Goal: Task Accomplishment & Management: Manage account settings

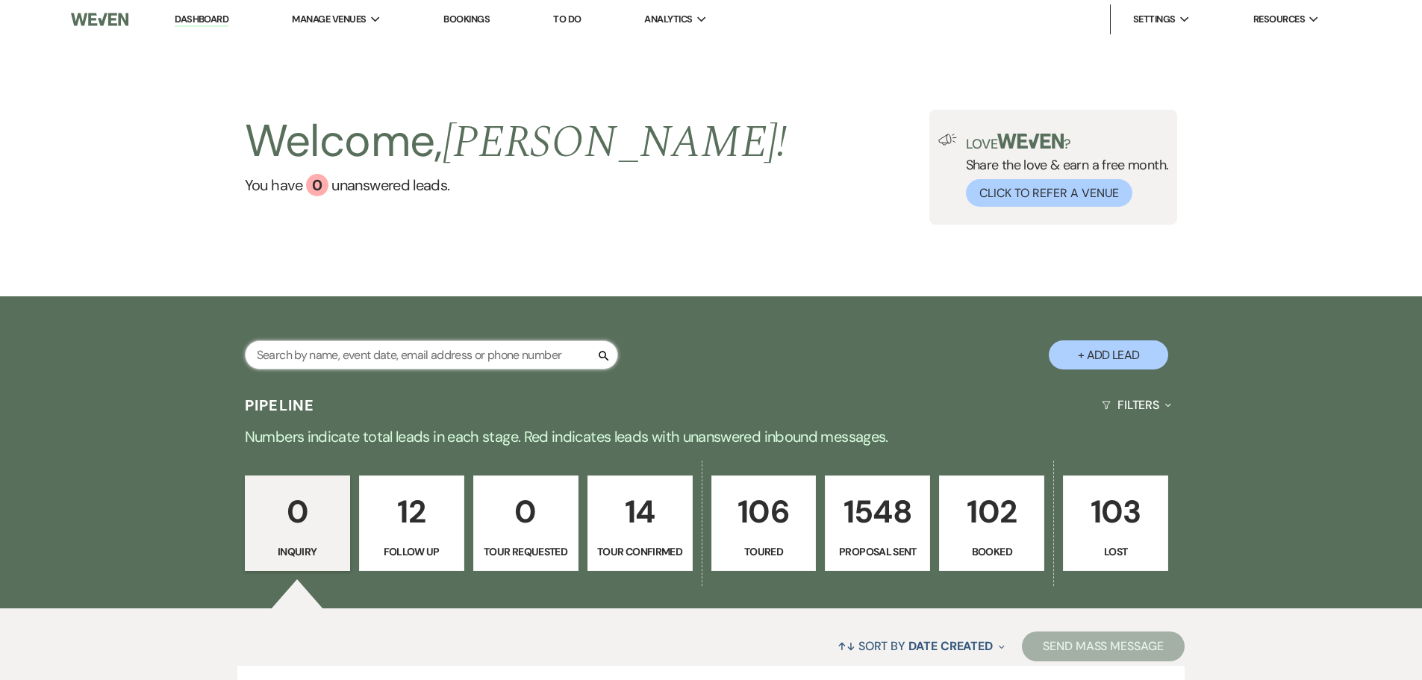
click at [470, 349] on input "text" at bounding box center [431, 354] width 373 height 29
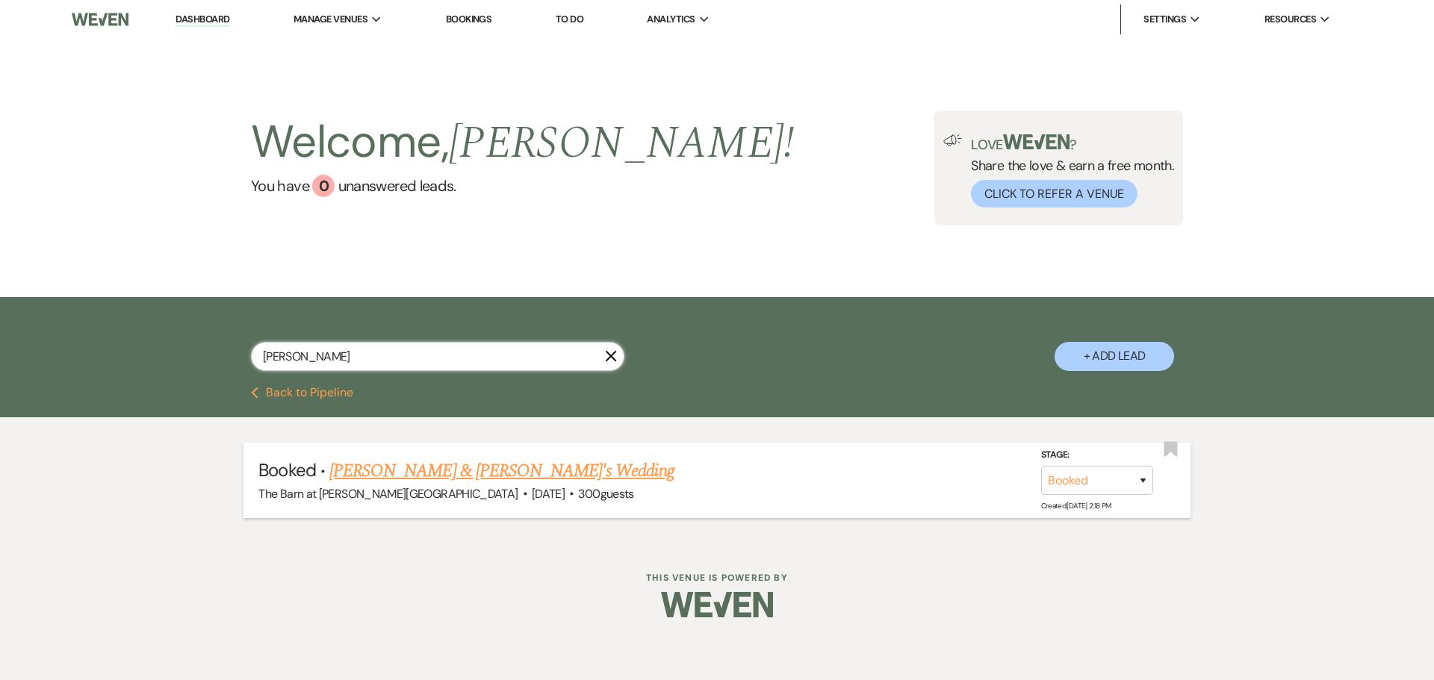
type input "[PERSON_NAME]"
click at [482, 479] on link "[PERSON_NAME] & [PERSON_NAME]'s Wedding" at bounding box center [501, 471] width 345 height 27
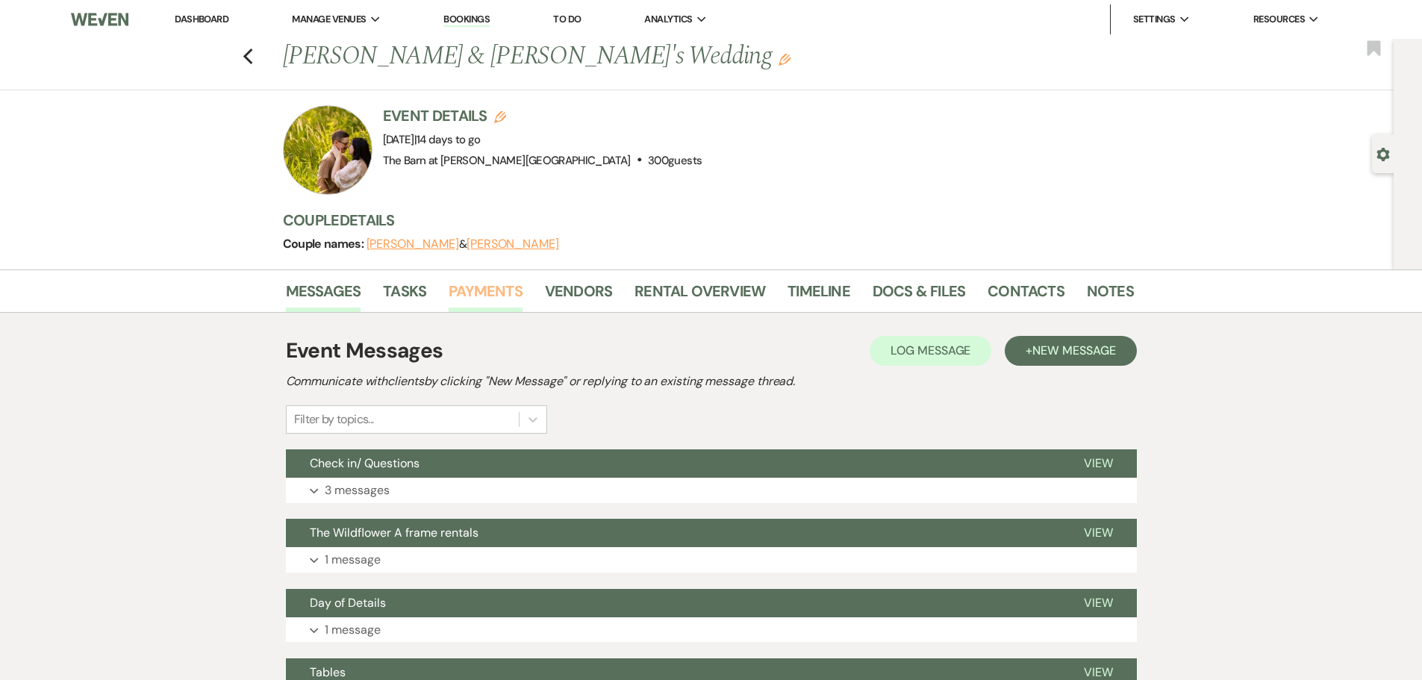
click at [501, 302] on link "Payments" at bounding box center [486, 295] width 74 height 33
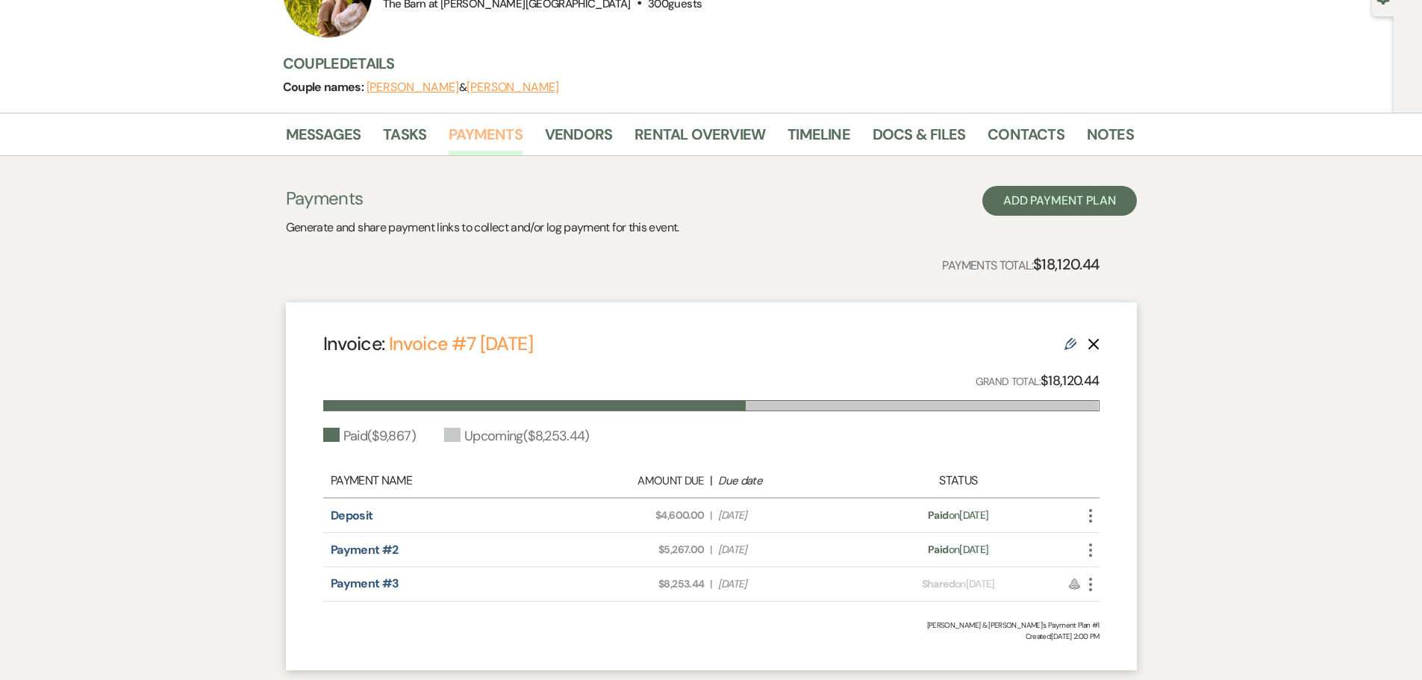
scroll to position [34, 0]
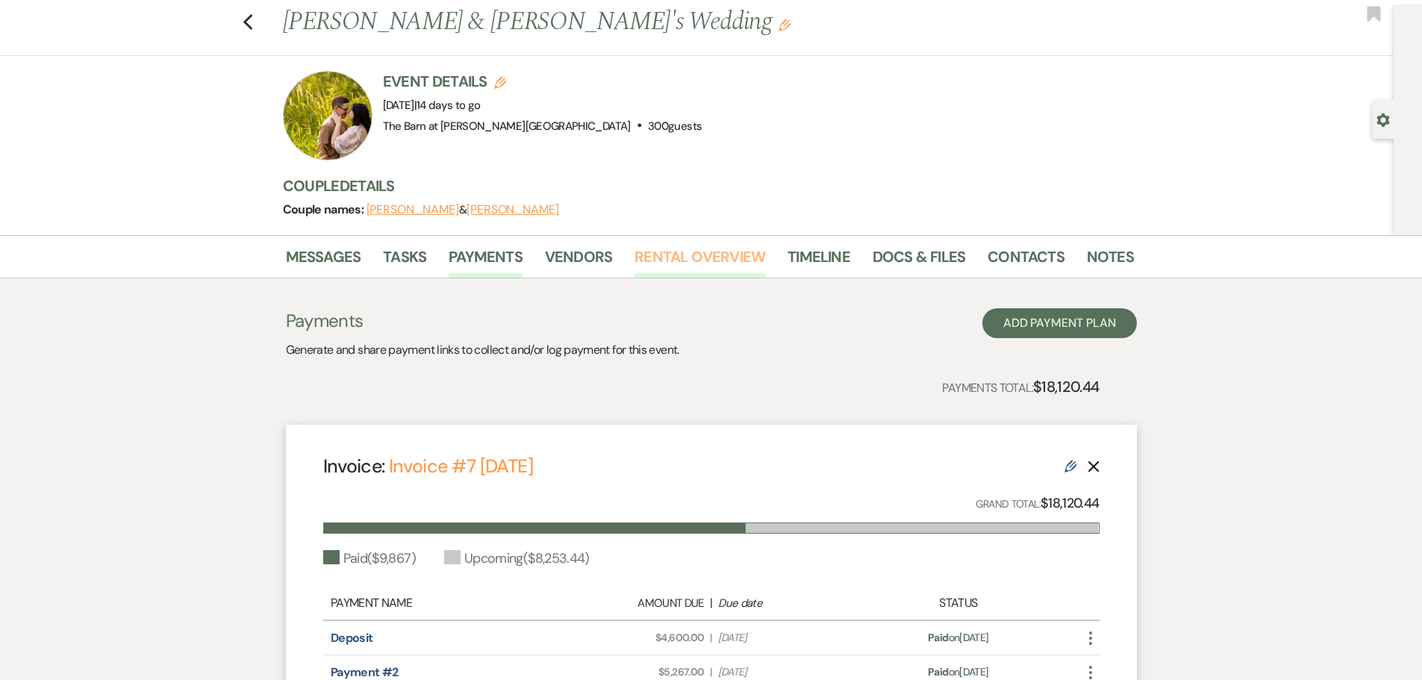
click at [703, 250] on link "Rental Overview" at bounding box center [700, 261] width 131 height 33
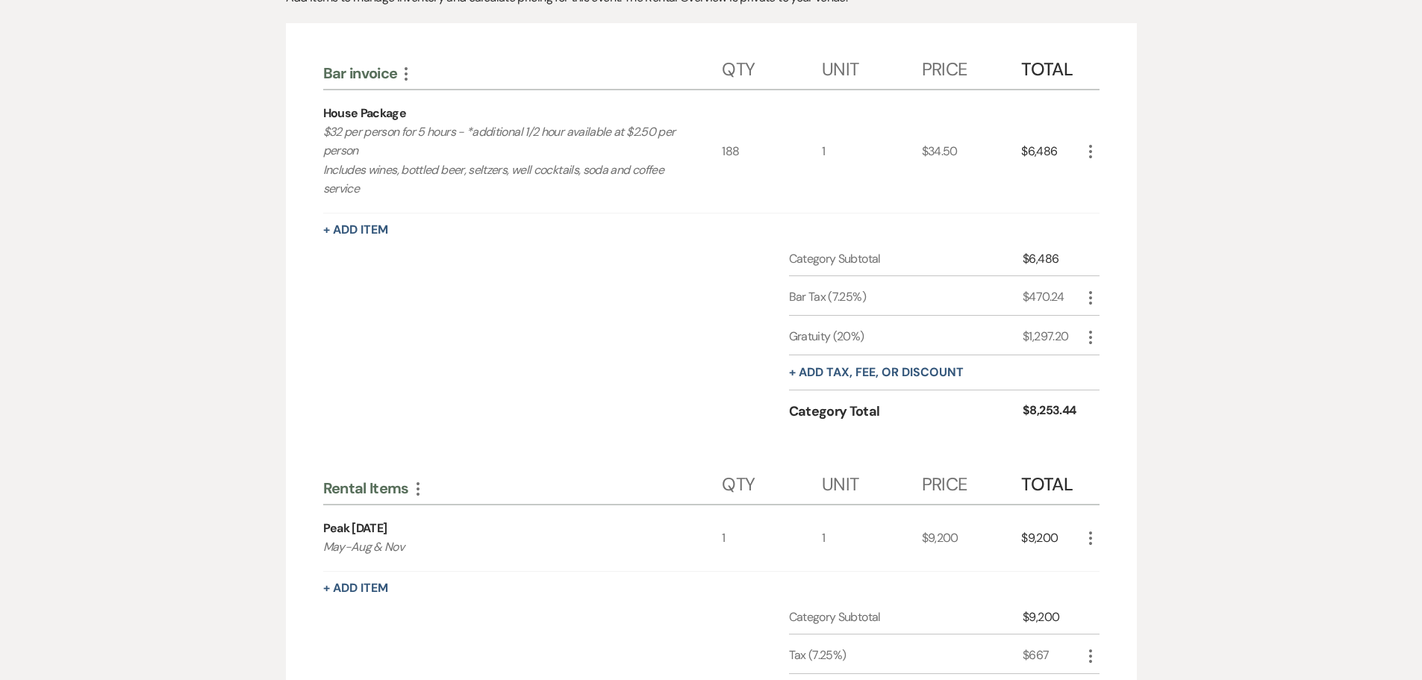
scroll to position [118, 0]
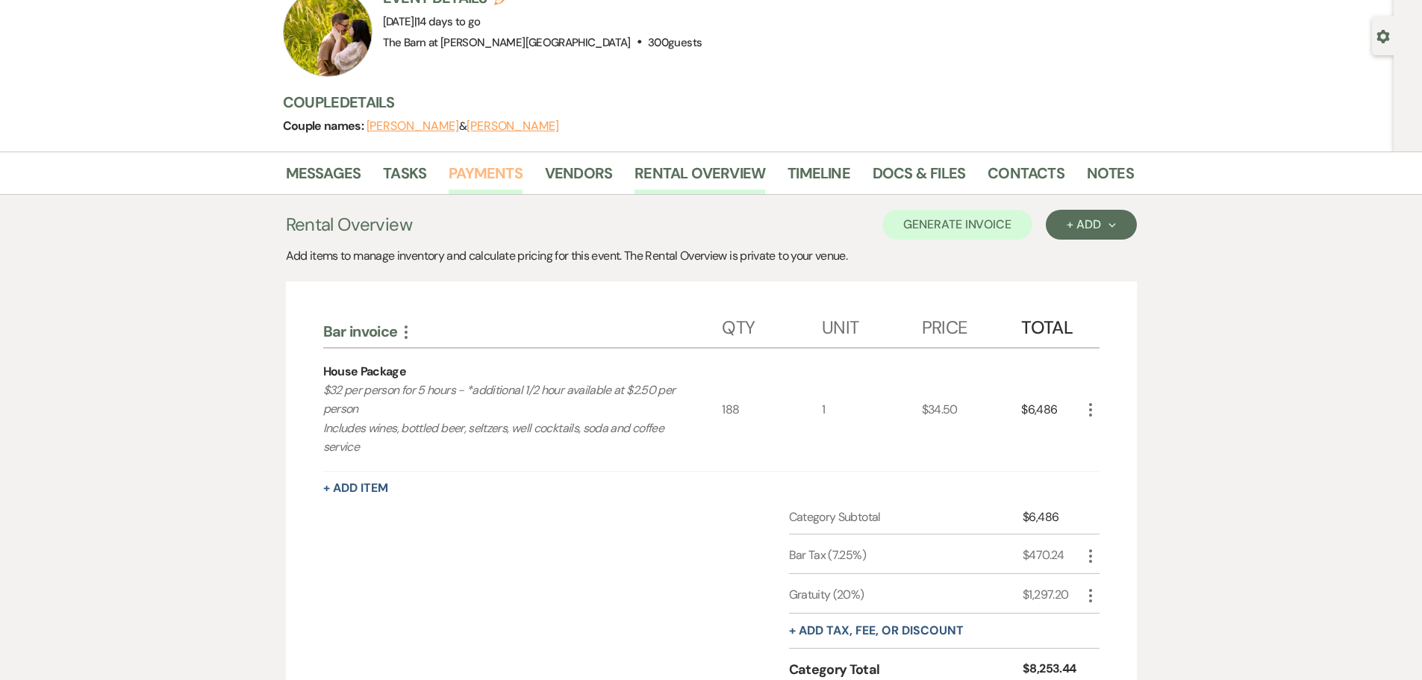
click at [487, 184] on link "Payments" at bounding box center [486, 177] width 74 height 33
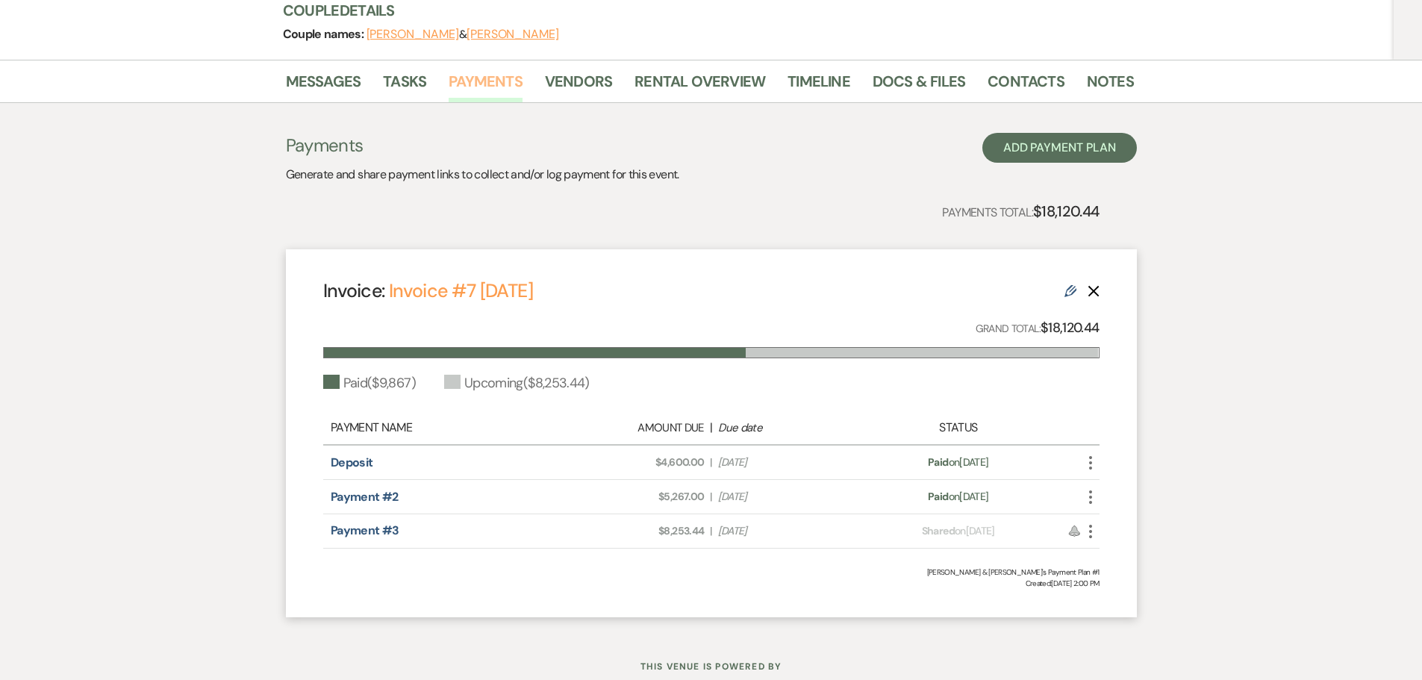
scroll to position [184, 0]
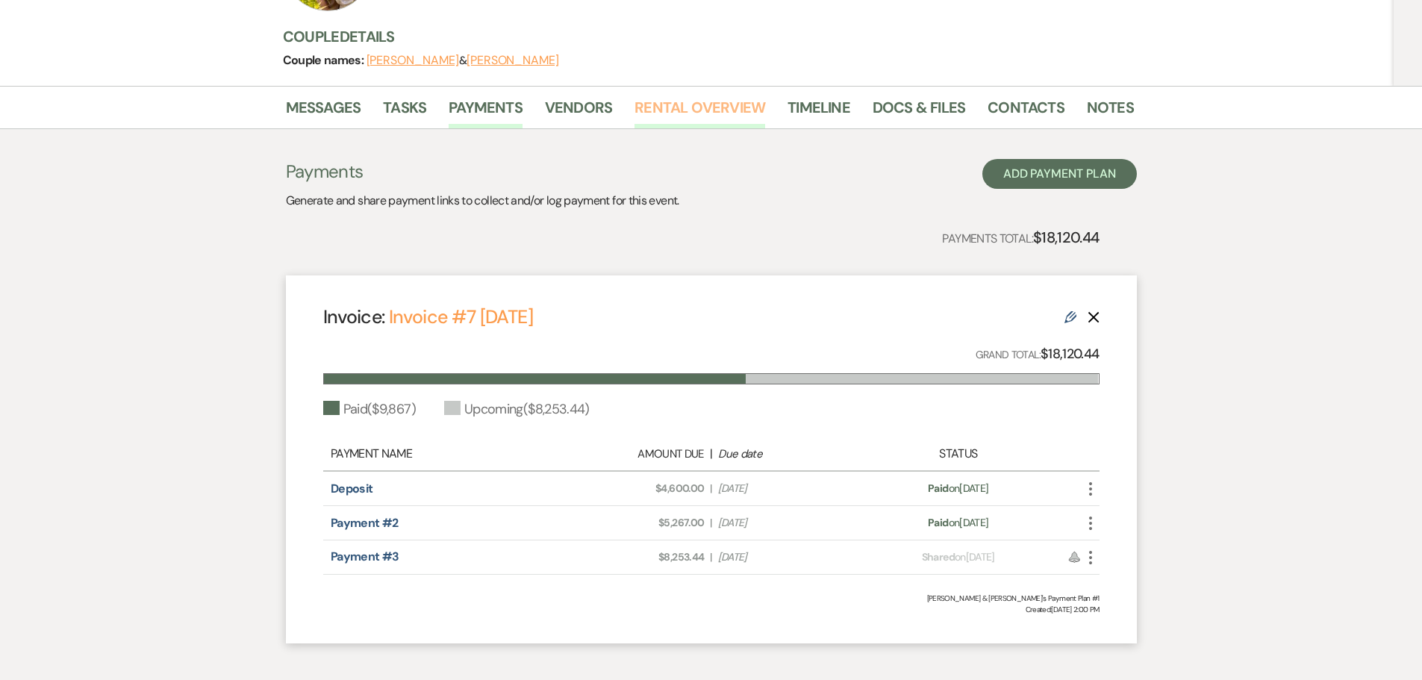
click at [677, 111] on link "Rental Overview" at bounding box center [700, 112] width 131 height 33
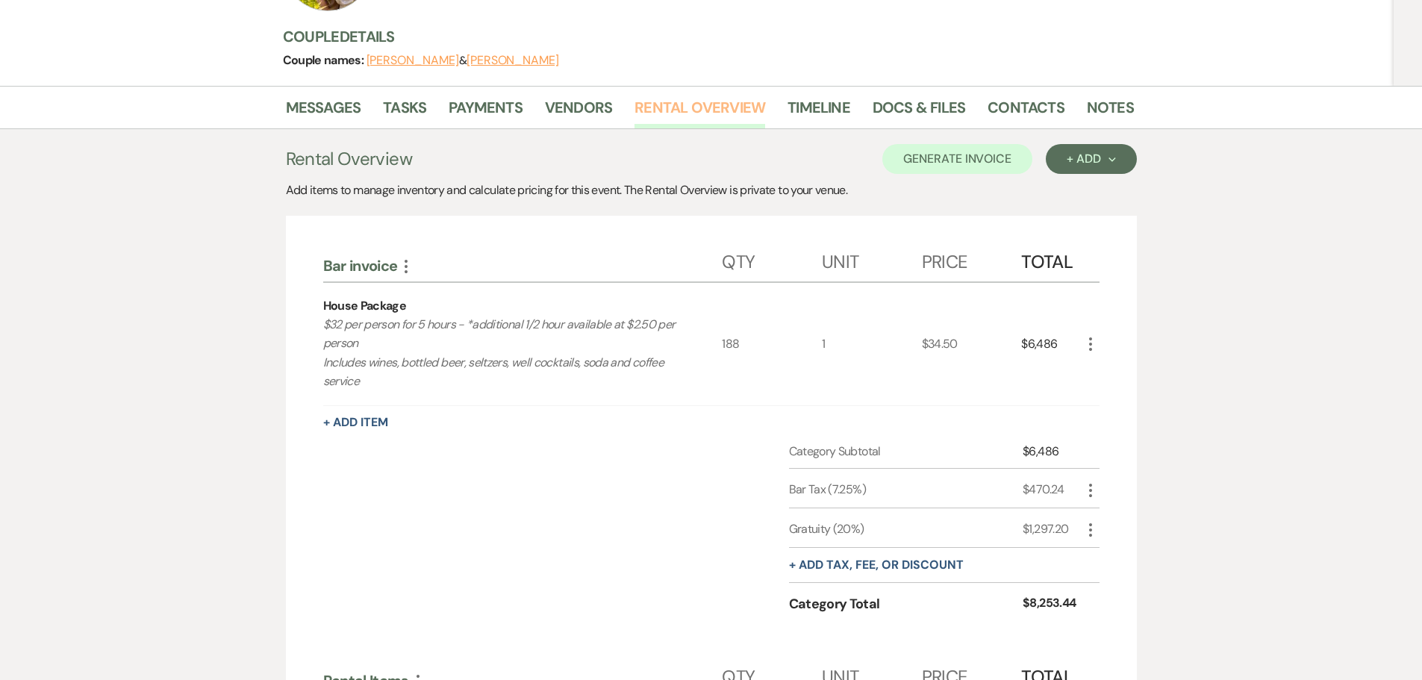
scroll to position [34, 0]
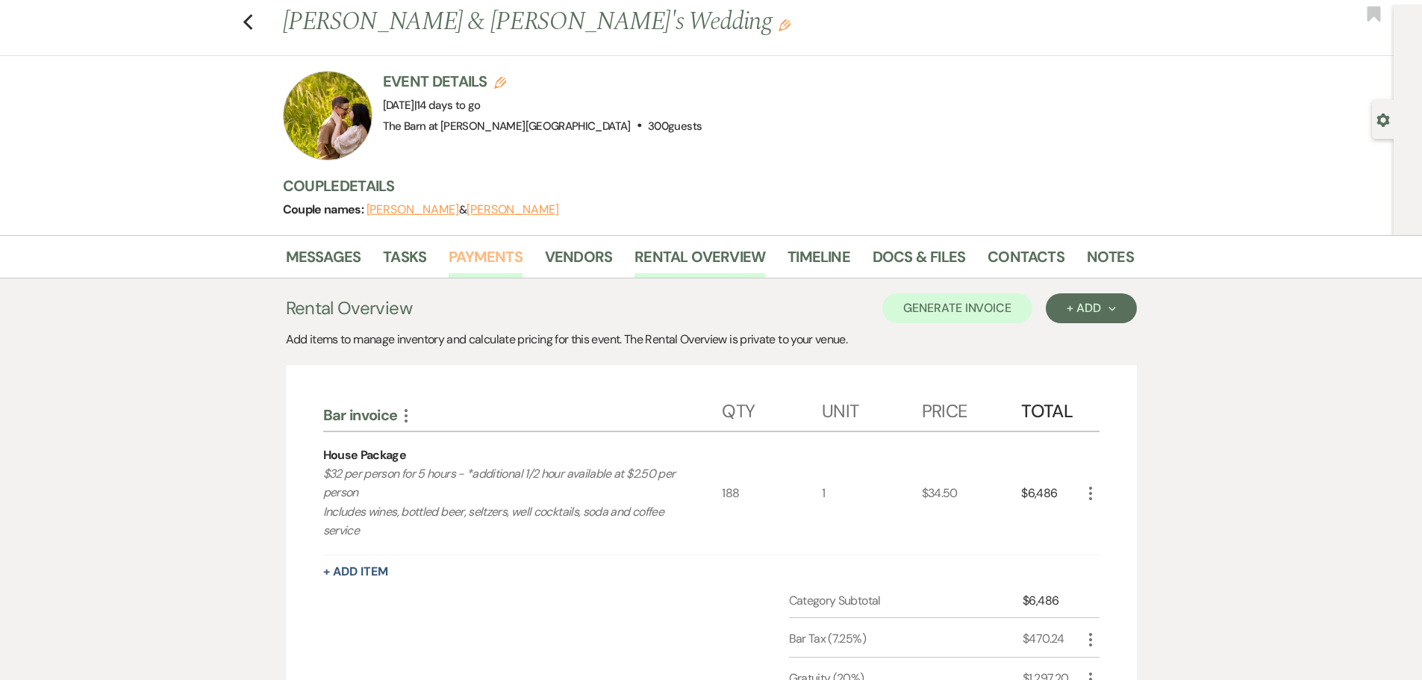
click at [486, 259] on link "Payments" at bounding box center [486, 261] width 74 height 33
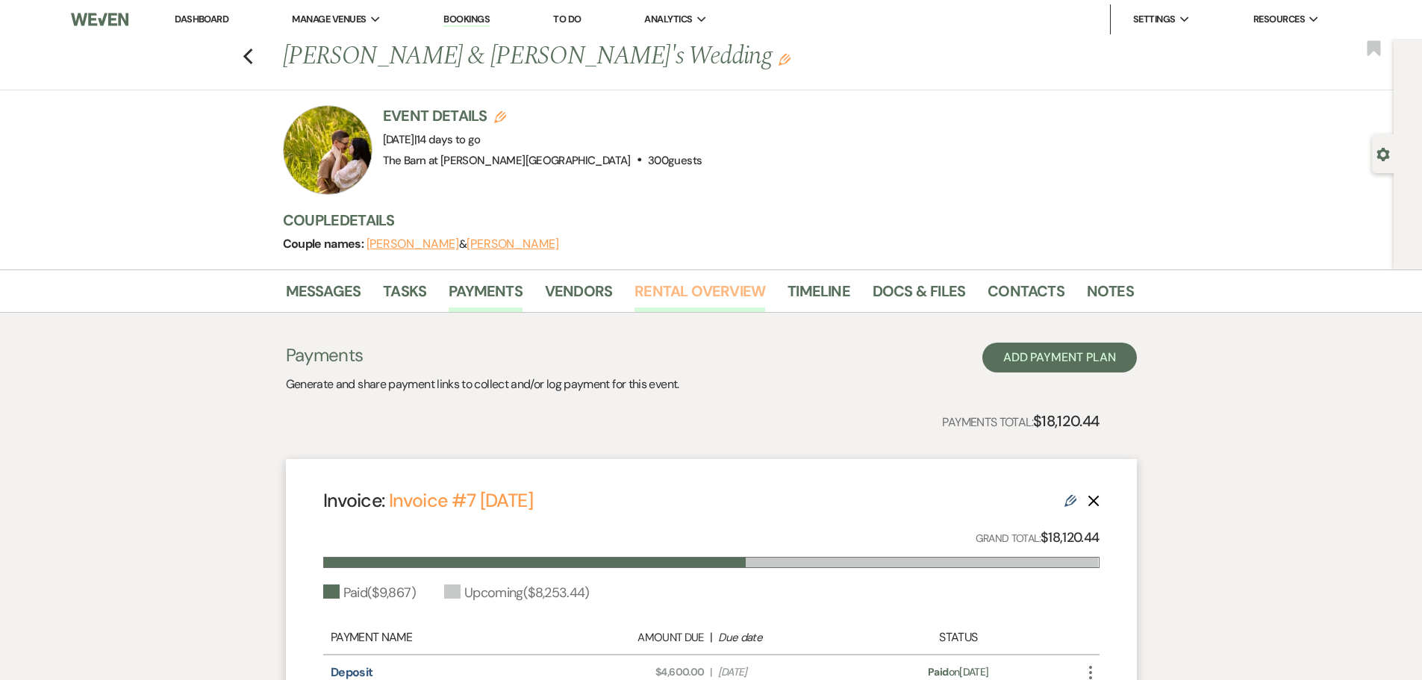
click at [709, 294] on link "Rental Overview" at bounding box center [700, 295] width 131 height 33
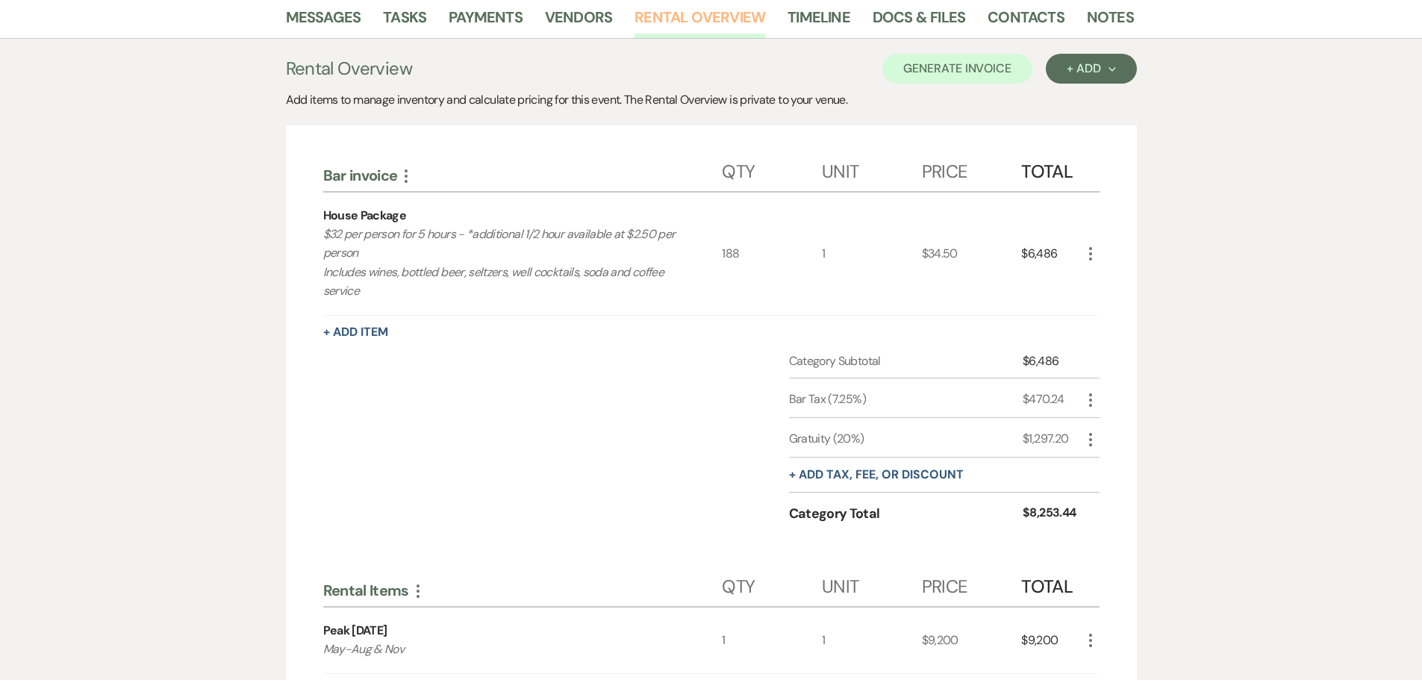
scroll to position [299, 0]
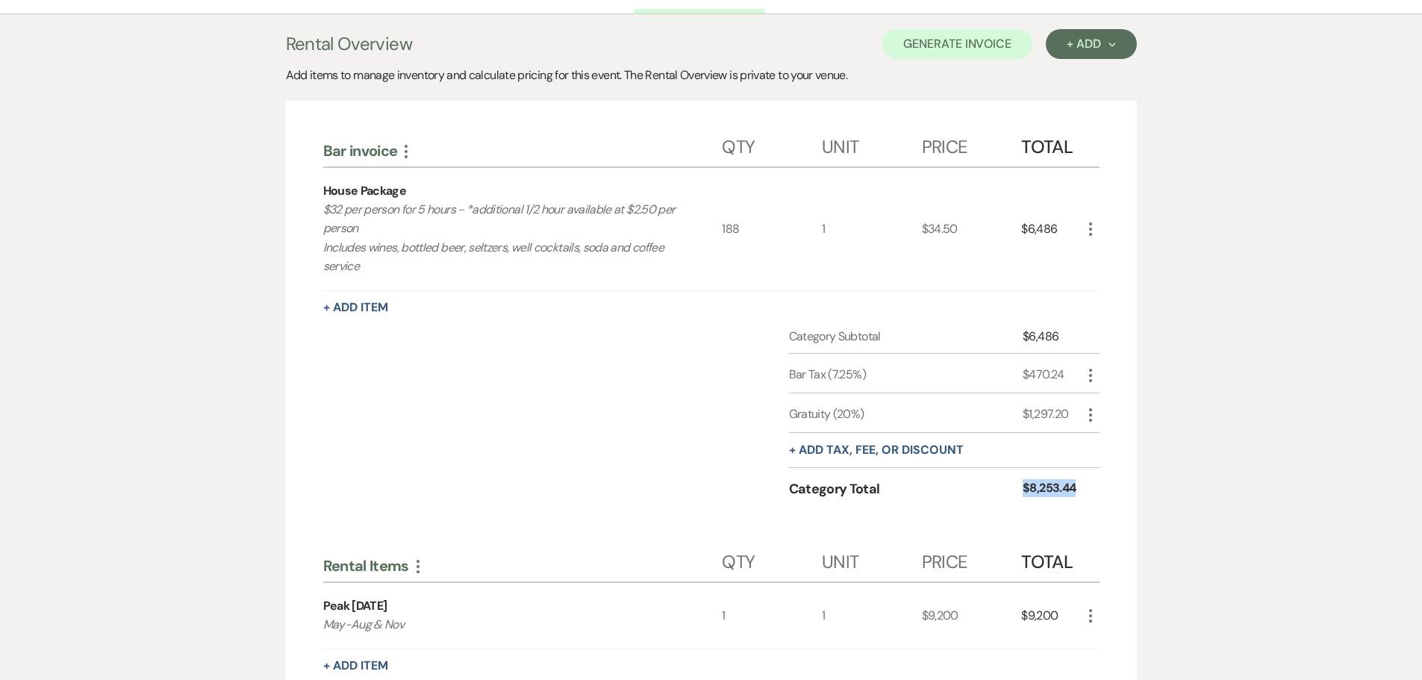
drag, startPoint x: 1099, startPoint y: 487, endPoint x: 962, endPoint y: 494, distance: 136.8
click at [962, 494] on div "Category Total $8,253.44" at bounding box center [944, 493] width 311 height 43
click at [1008, 493] on div "Category Total" at bounding box center [906, 489] width 234 height 20
drag, startPoint x: 1027, startPoint y: 494, endPoint x: 1076, endPoint y: 491, distance: 49.3
click at [1076, 491] on div "$8,253.44" at bounding box center [1052, 489] width 58 height 20
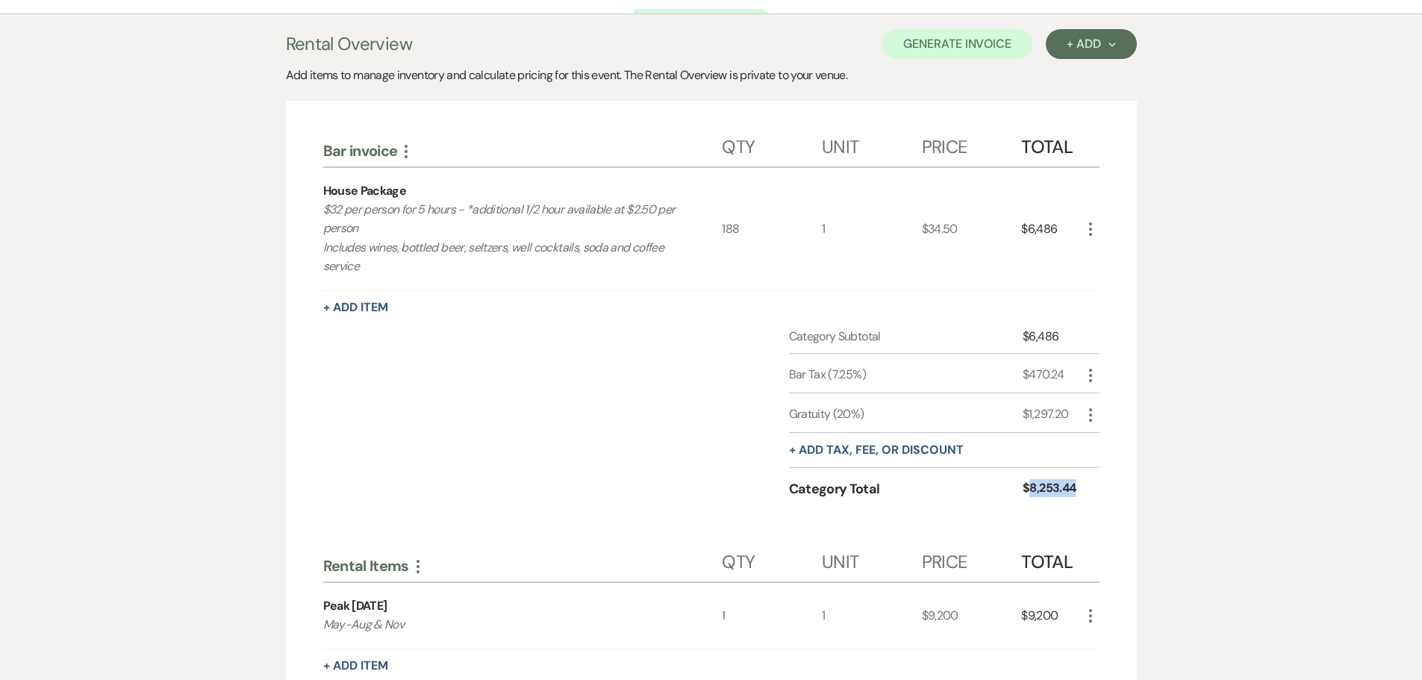
click at [1073, 504] on div "Category Total $8,253.44" at bounding box center [944, 493] width 311 height 43
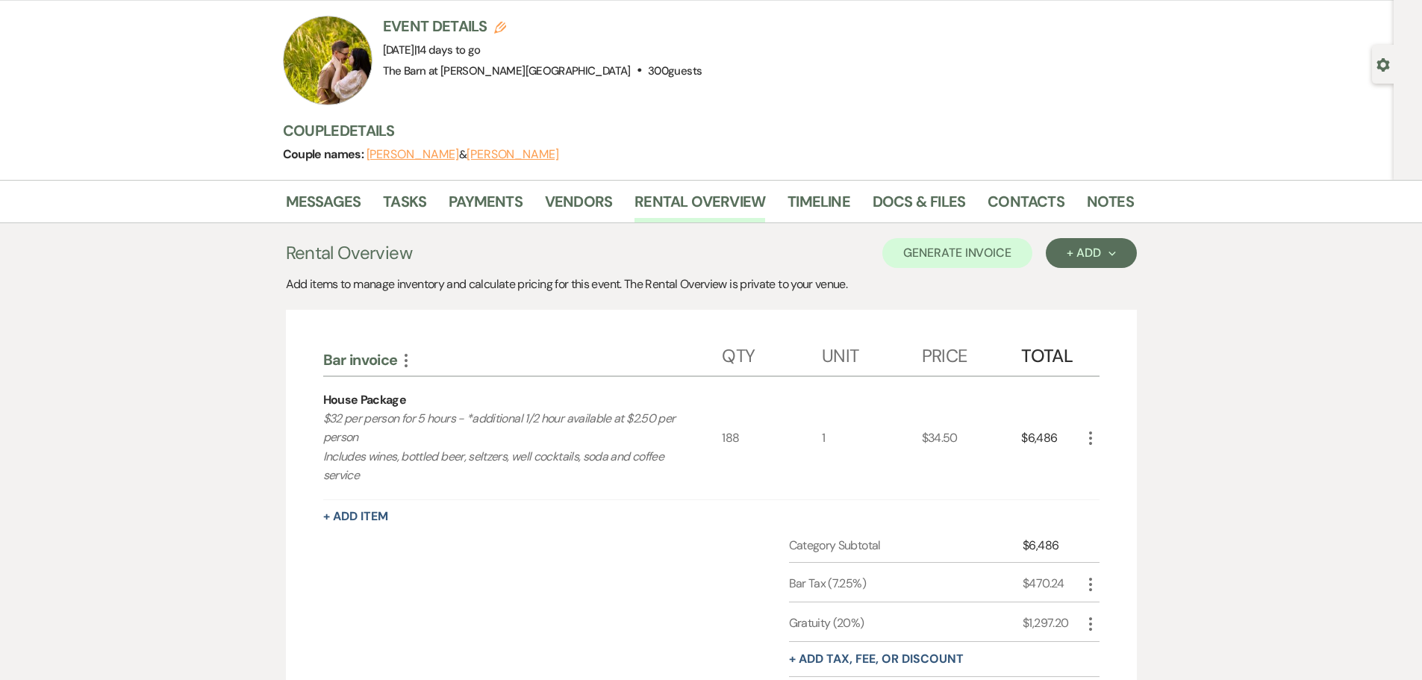
scroll to position [0, 0]
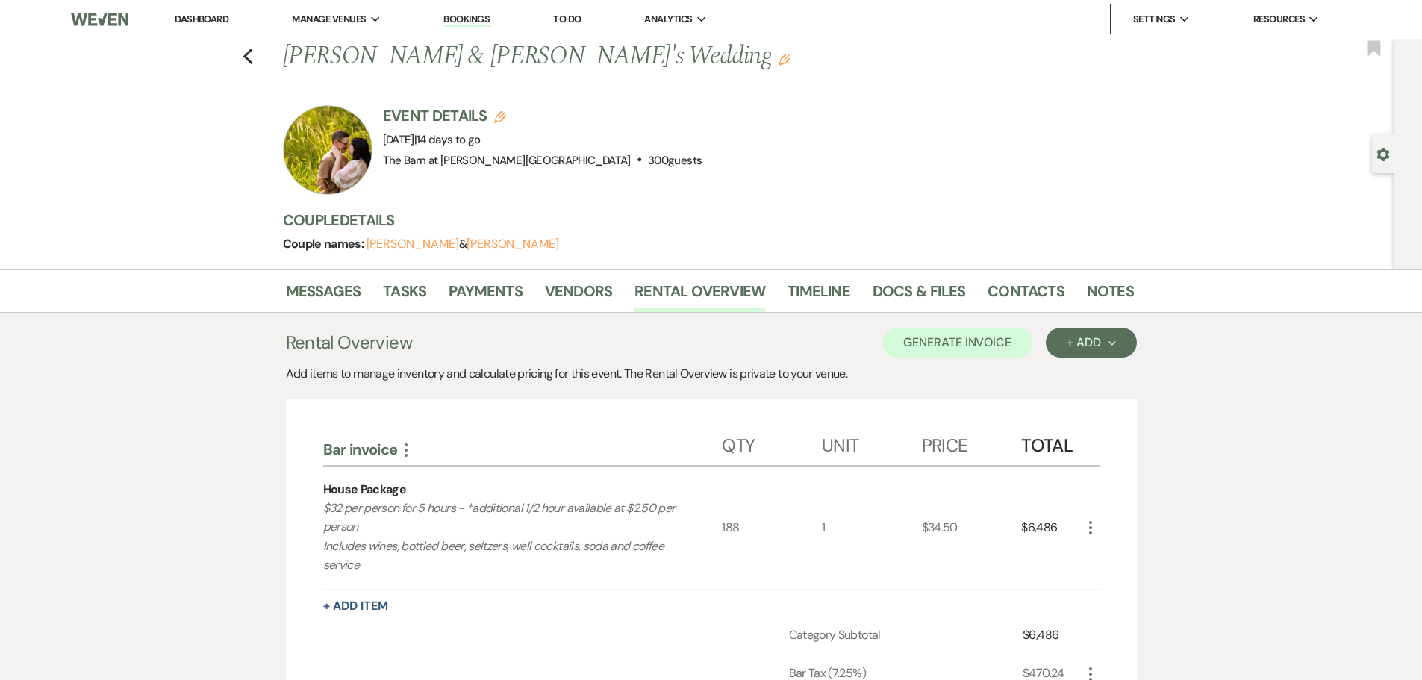
click at [202, 14] on link "Dashboard" at bounding box center [202, 19] width 54 height 13
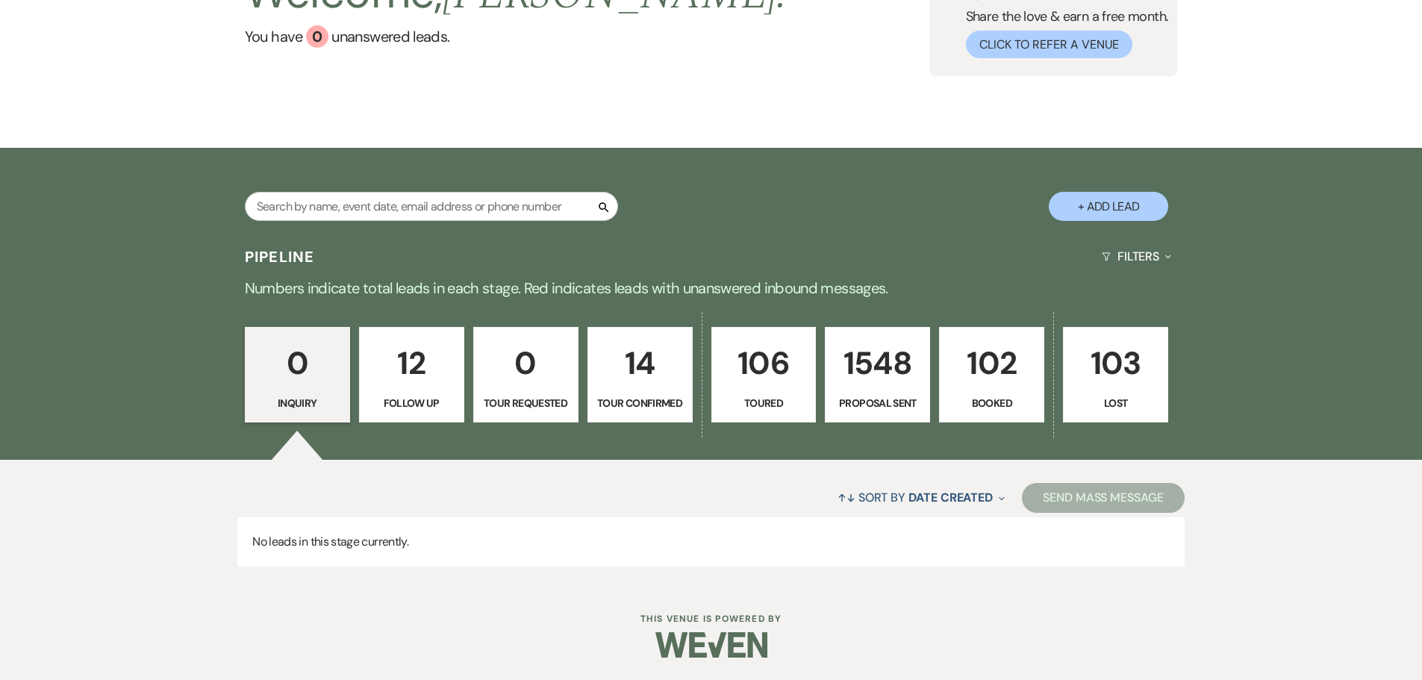
click at [439, 408] on p "Follow Up" at bounding box center [412, 403] width 86 height 16
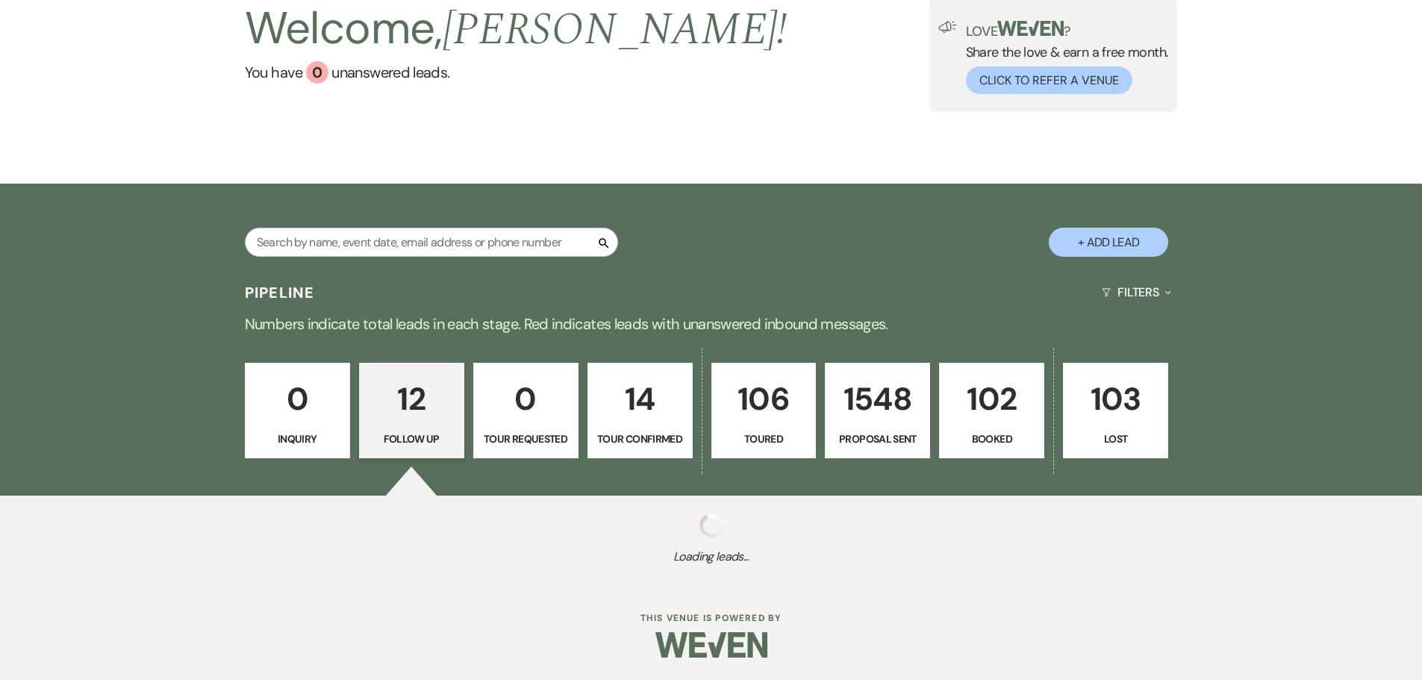
select select "9"
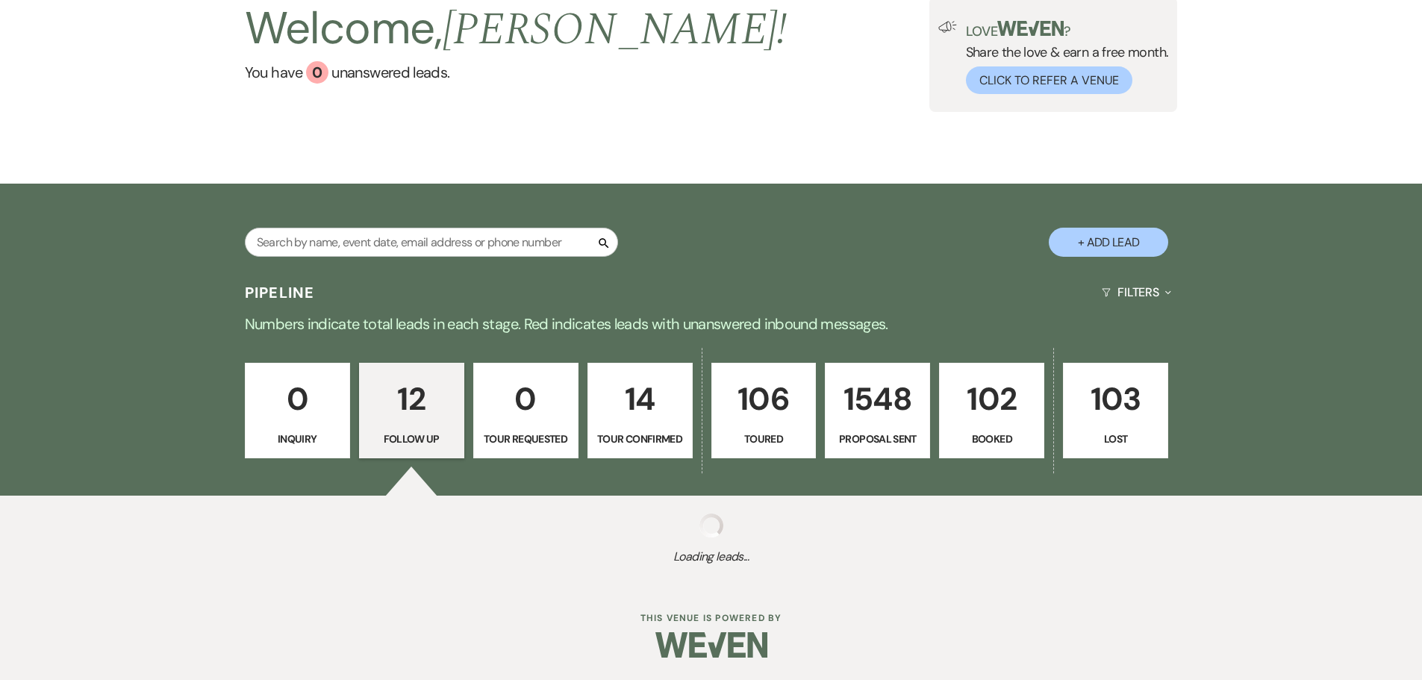
select select "9"
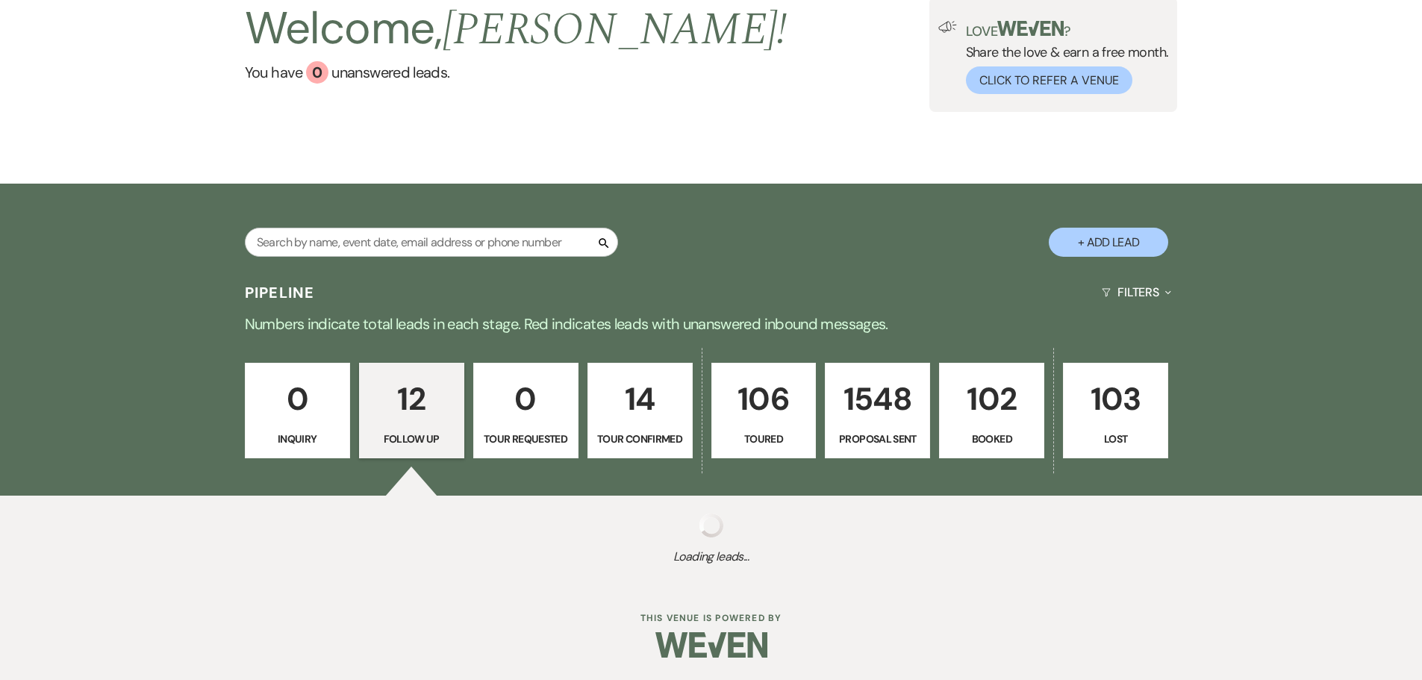
select select "9"
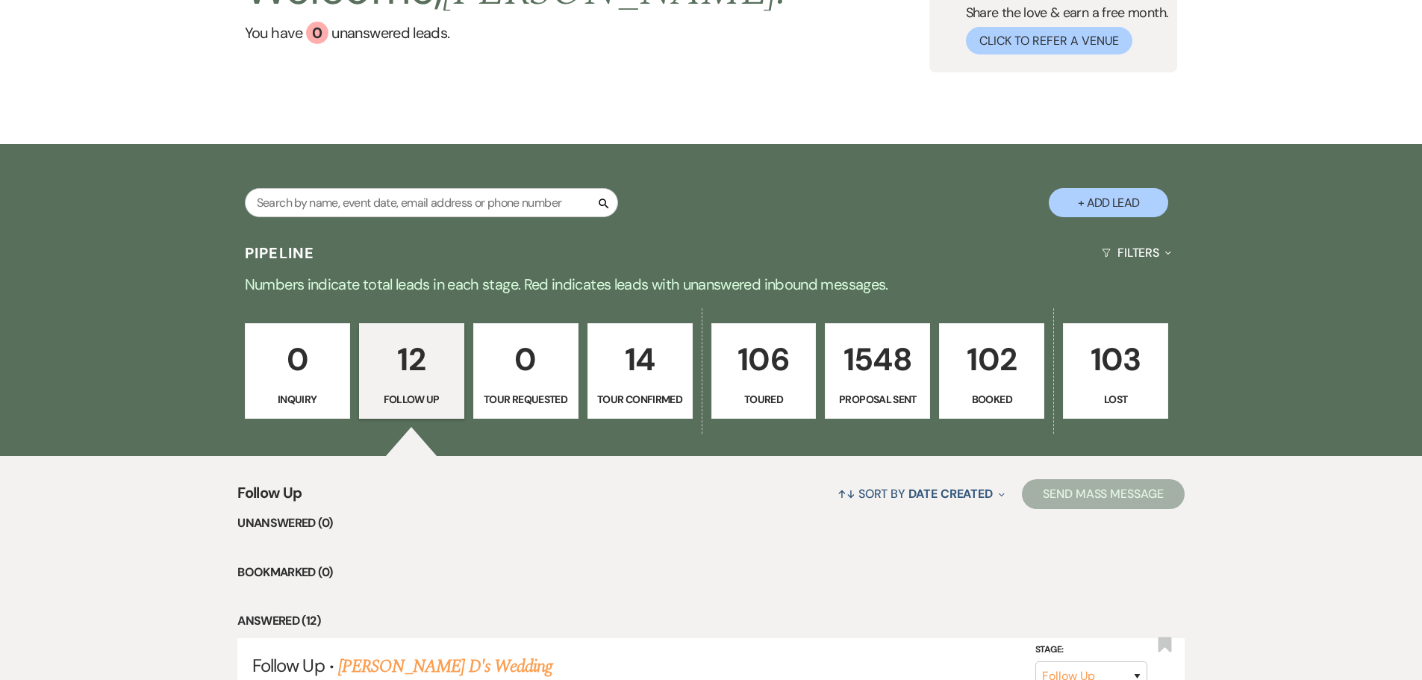
scroll to position [149, 0]
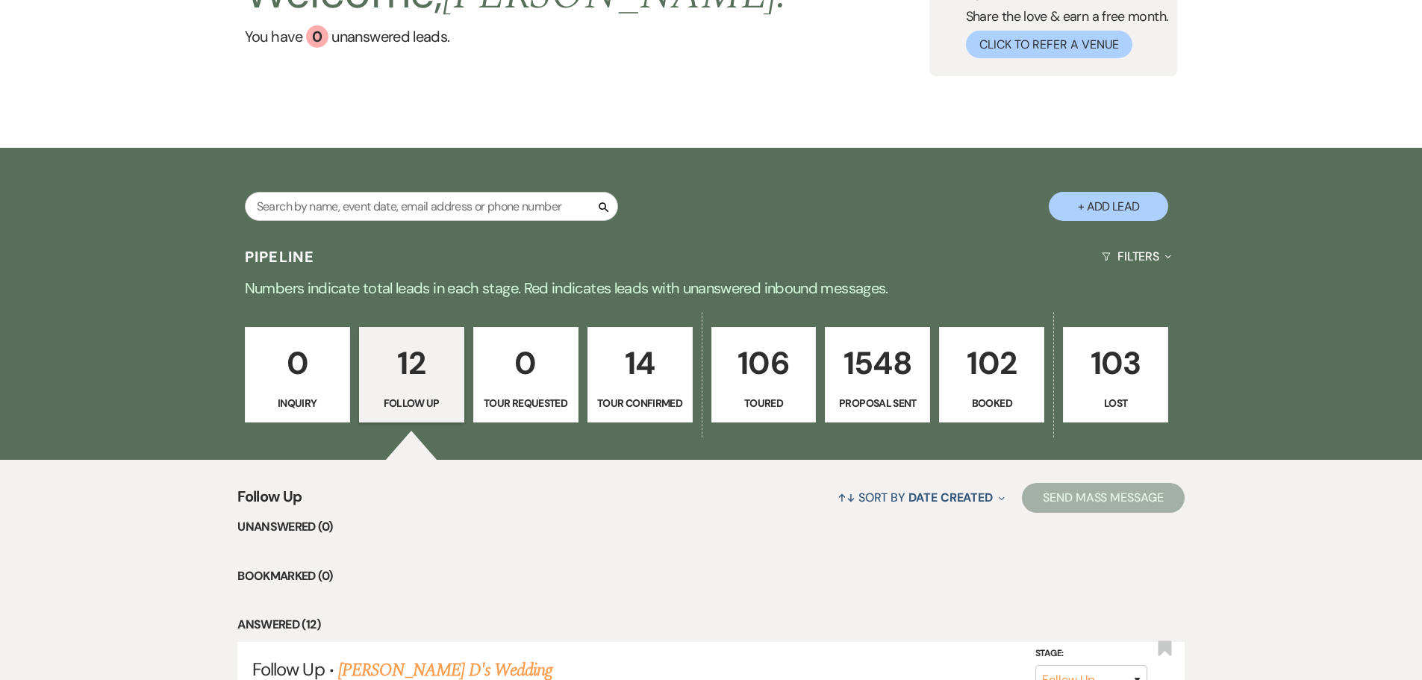
click at [614, 427] on div "0 Inquiry 12 Follow Up 0 Tour Requested 14 Tour Confirmed 106 Toured 1548 Propo…" at bounding box center [711, 384] width 1075 height 151
click at [629, 405] on p "Tour Confirmed" at bounding box center [640, 403] width 86 height 16
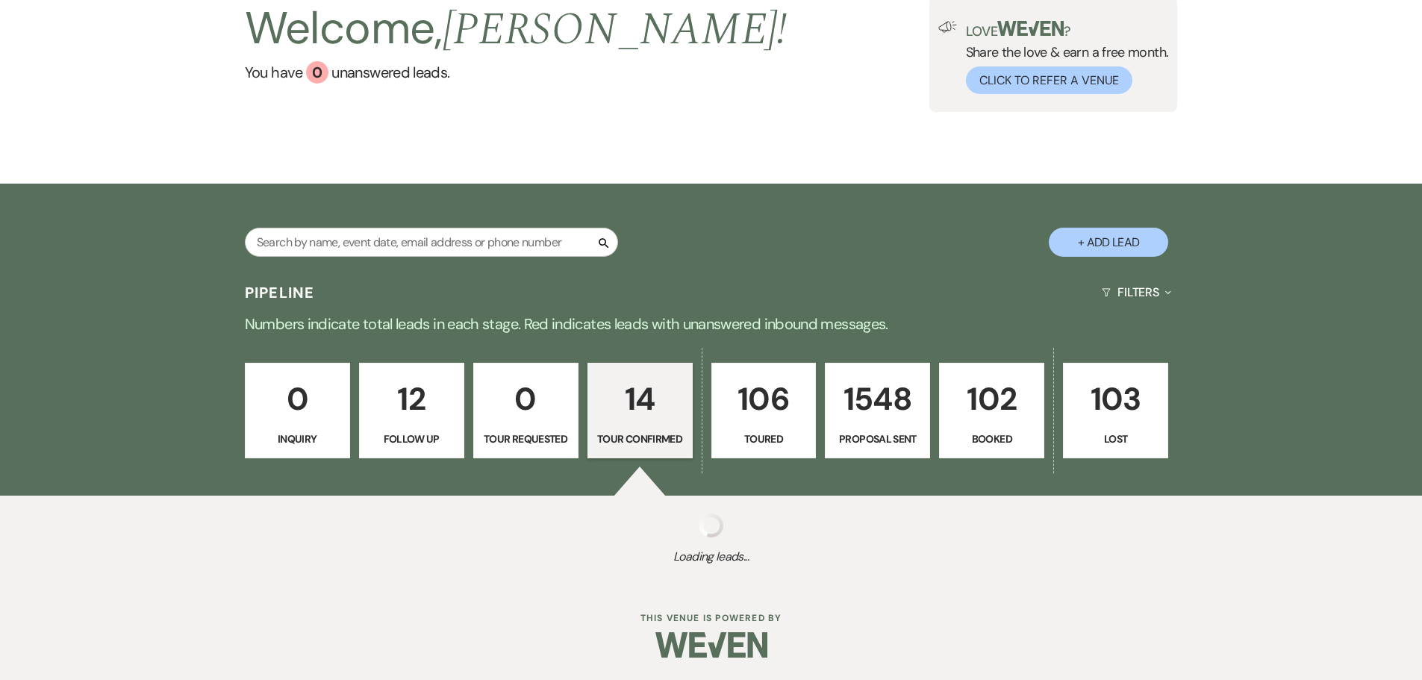
scroll to position [149, 0]
select select "4"
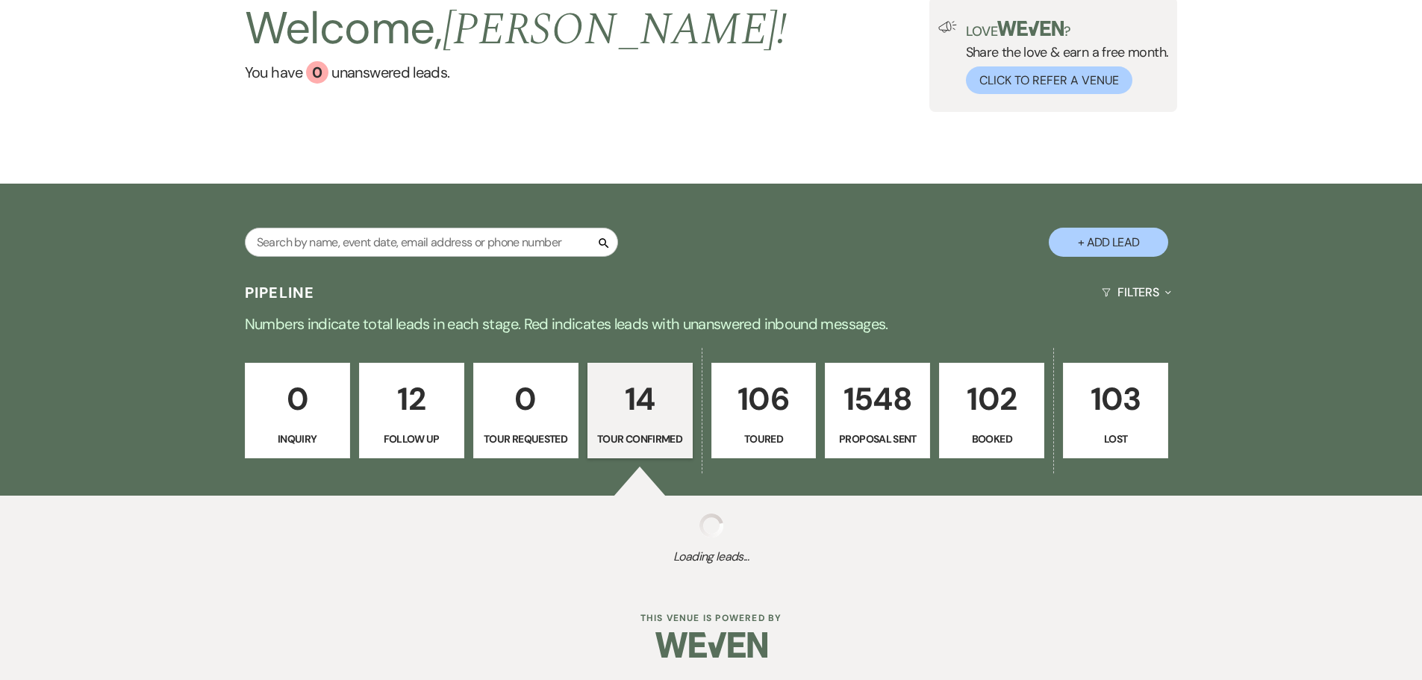
select select "4"
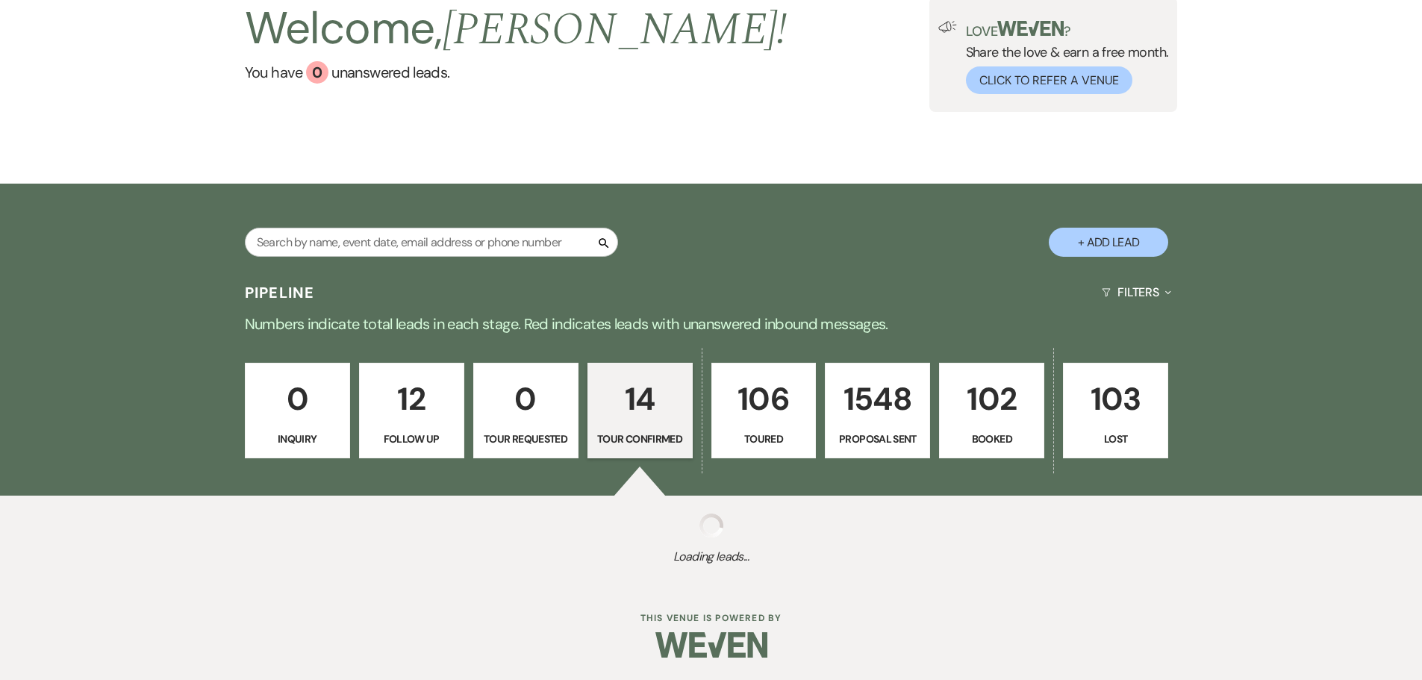
select select "4"
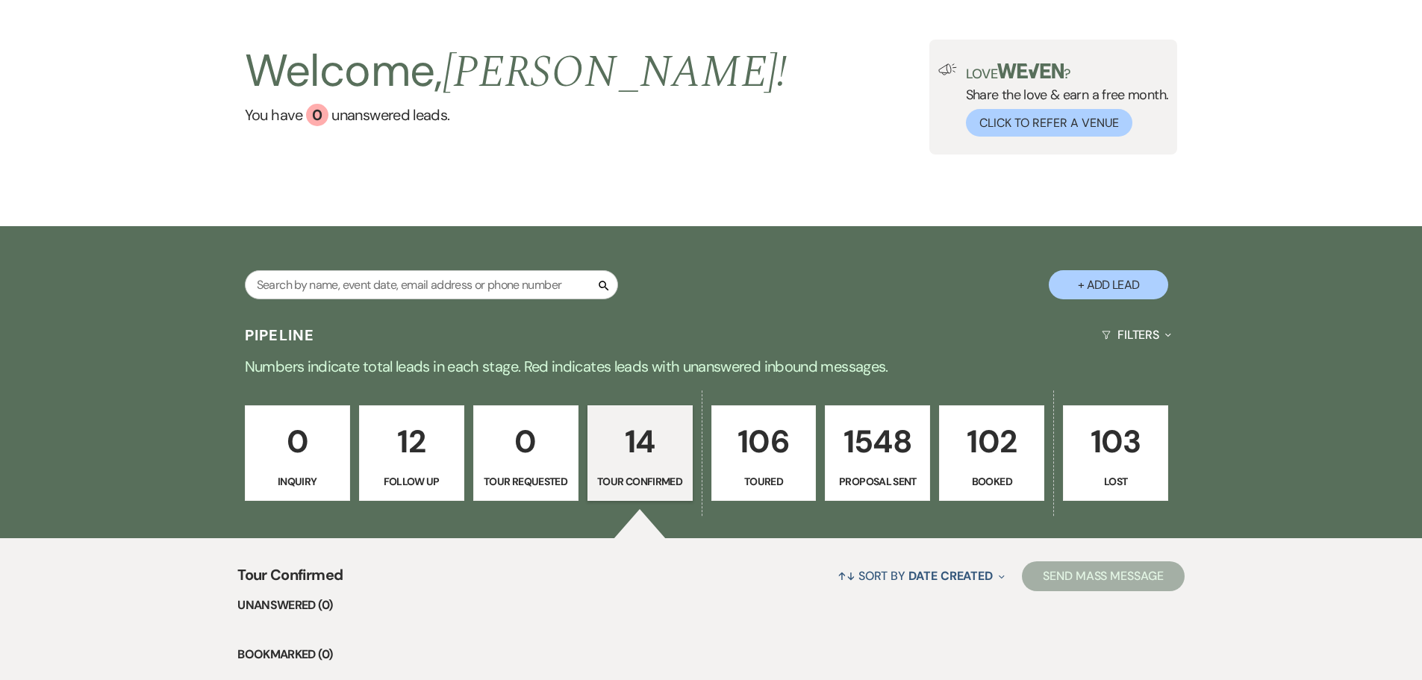
scroll to position [0, 0]
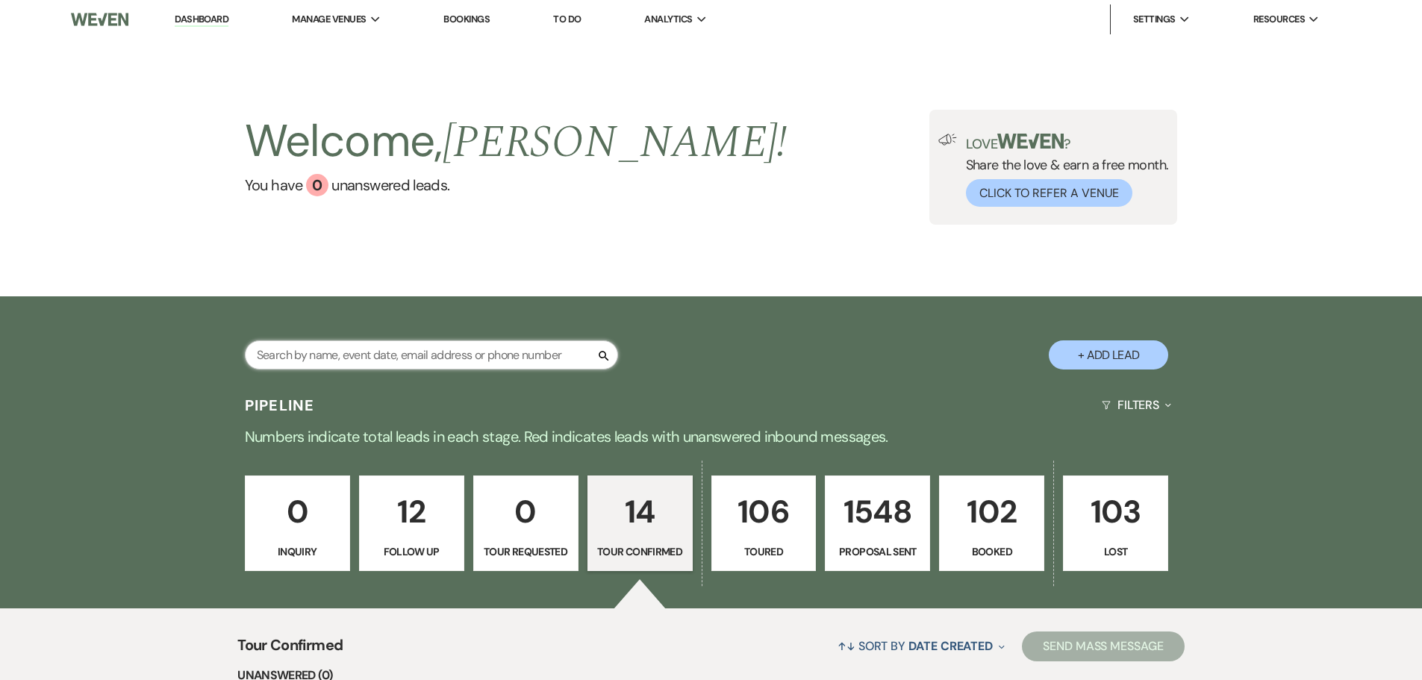
click at [363, 346] on input "text" at bounding box center [431, 354] width 373 height 29
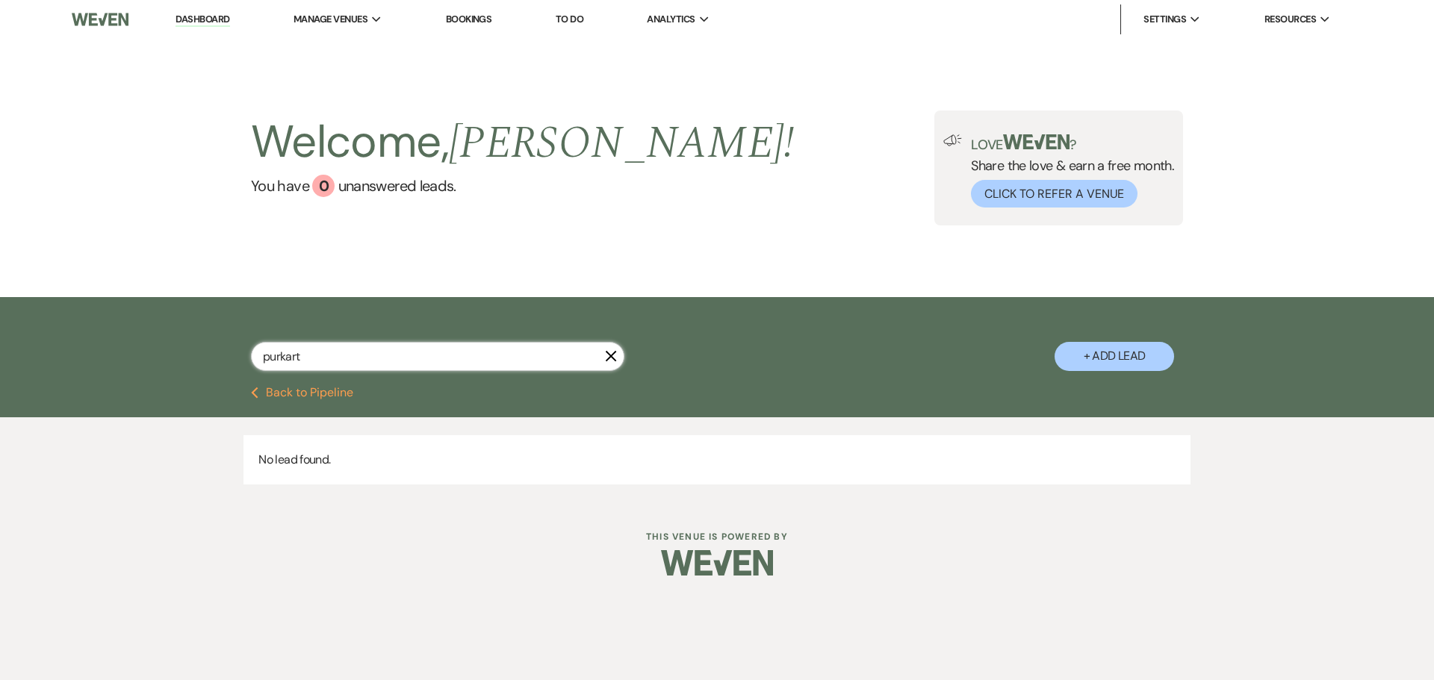
type input "purkart"
click at [605, 356] on icon "X" at bounding box center [611, 356] width 12 height 12
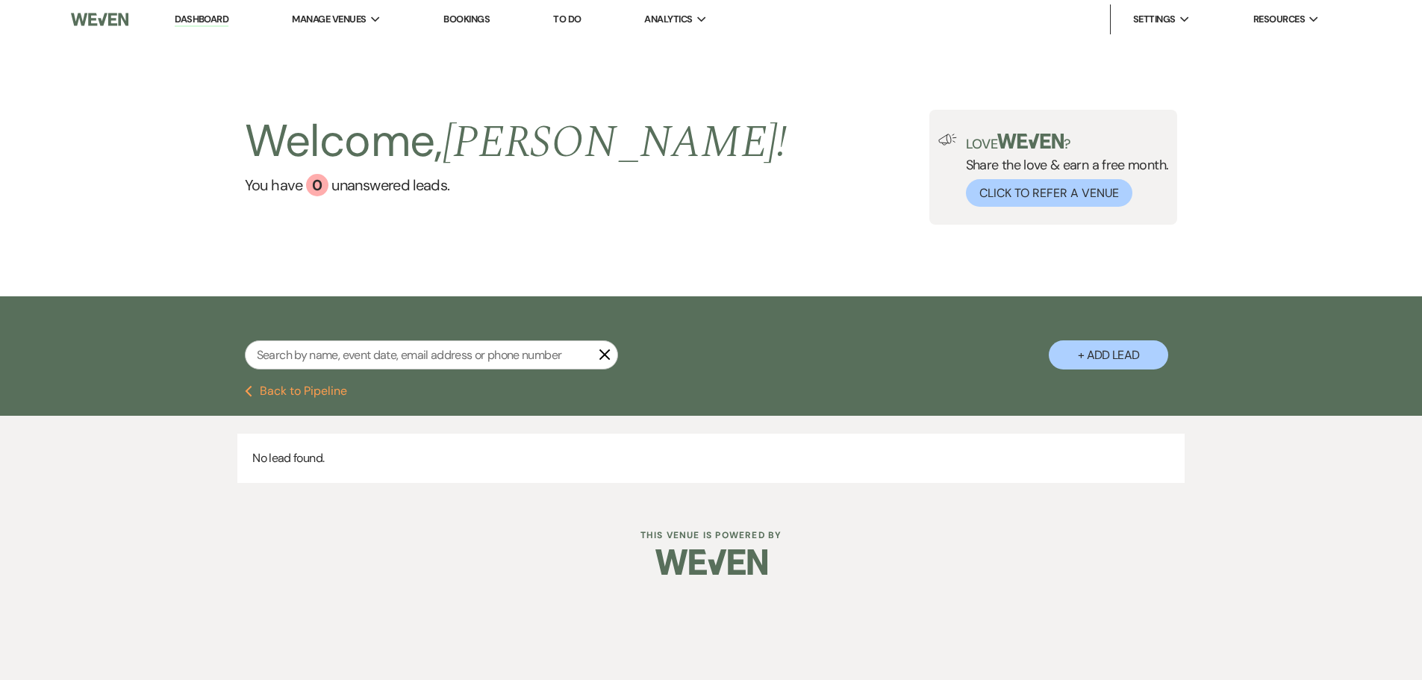
select select "4"
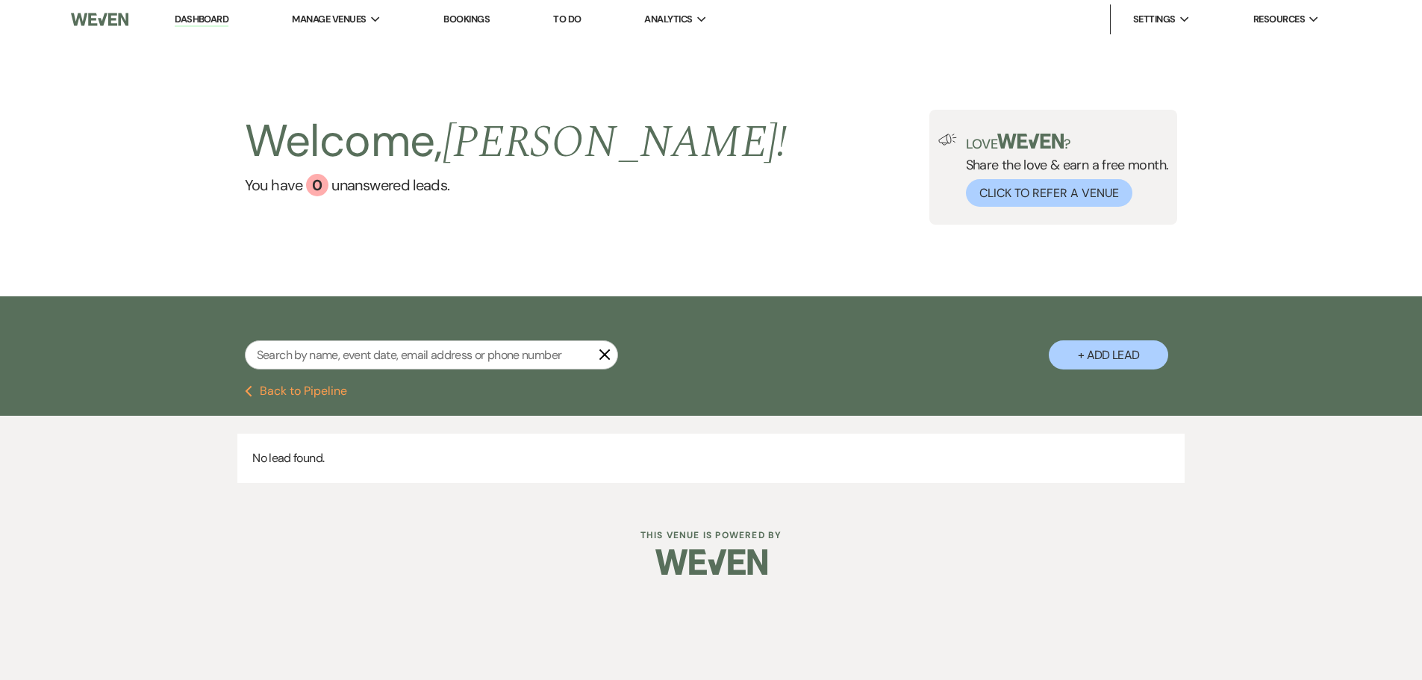
select select "4"
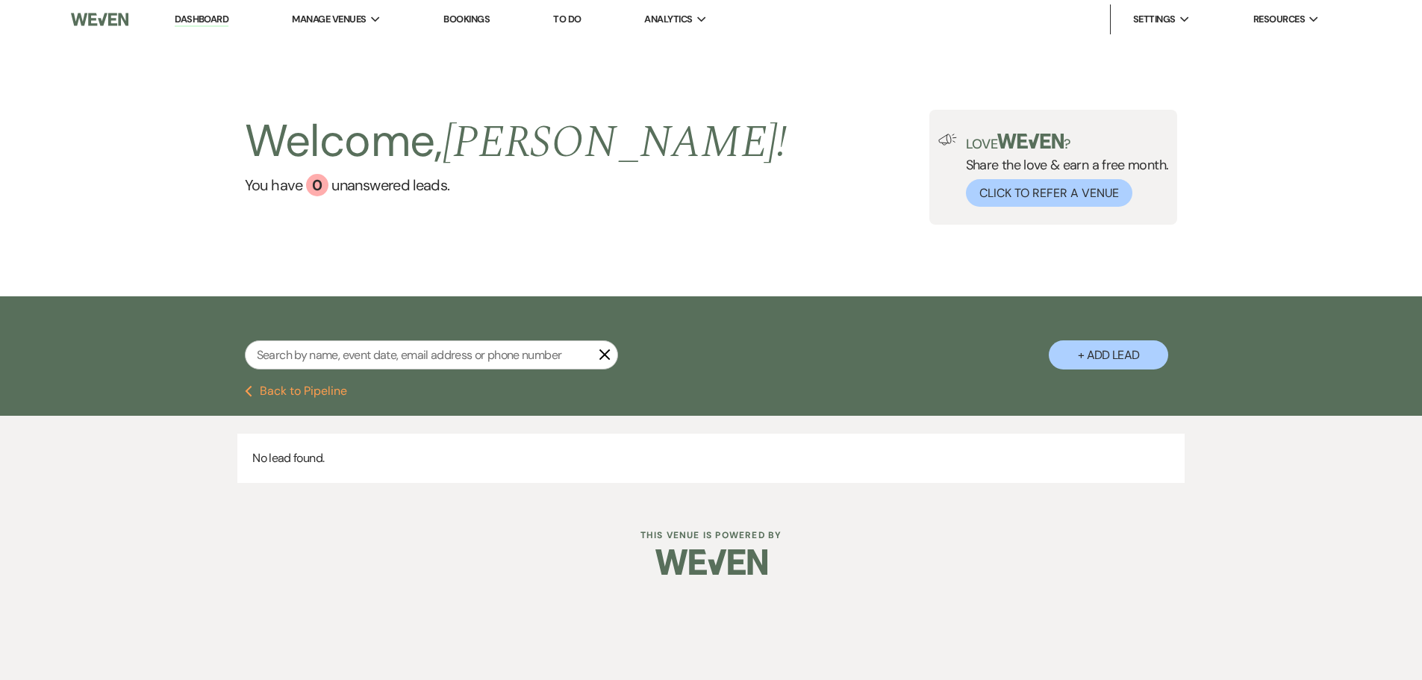
select select "4"
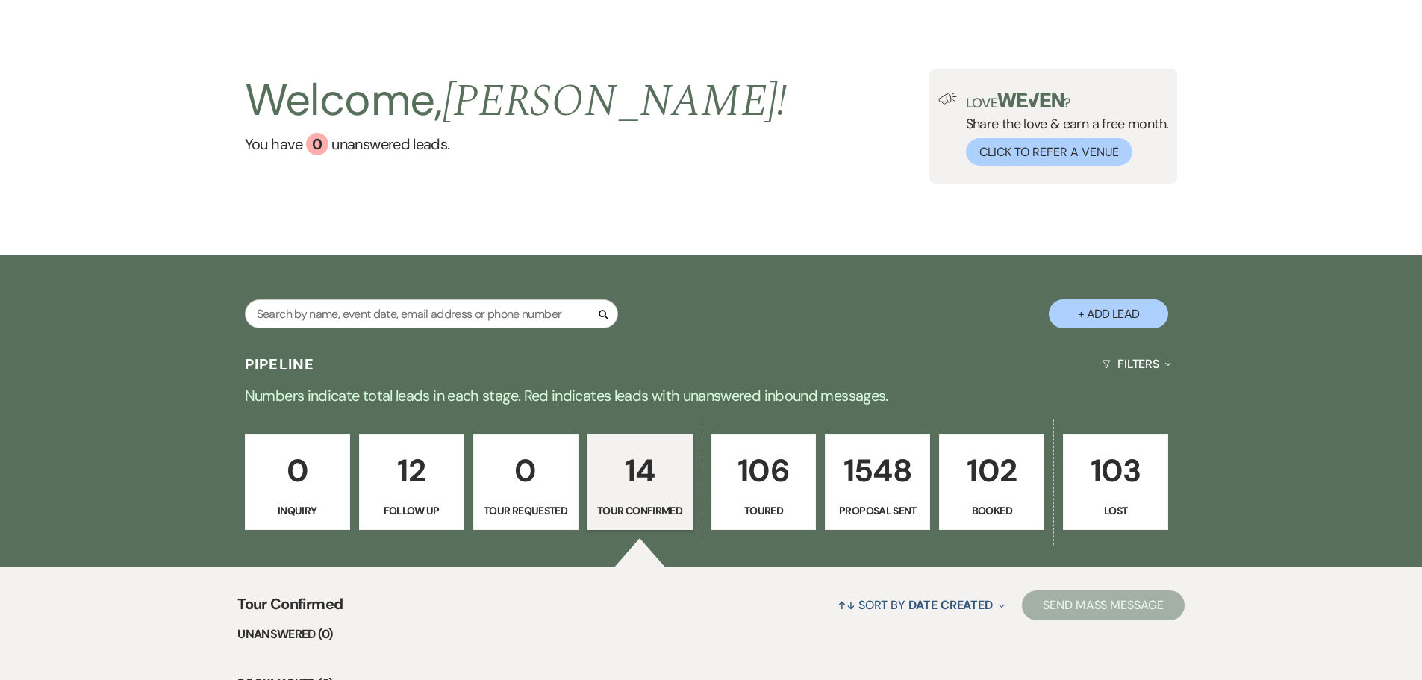
scroll to position [75, 0]
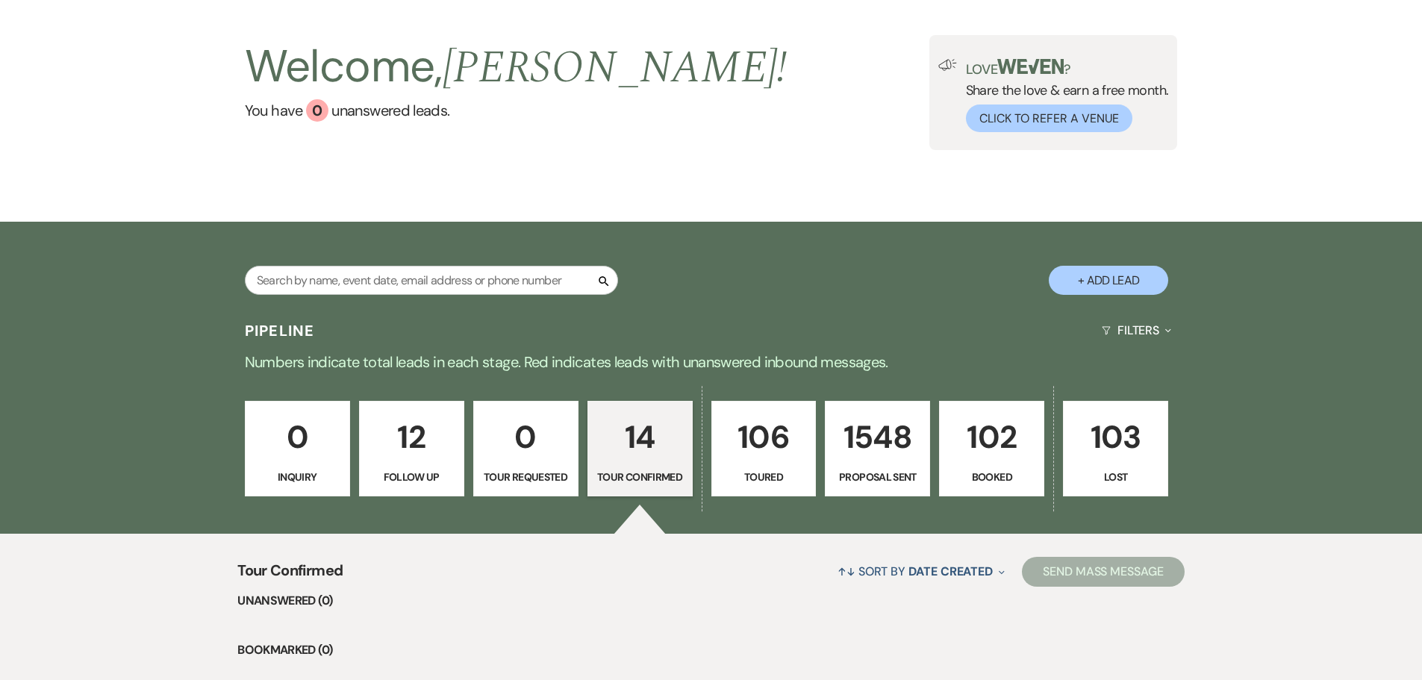
click at [983, 479] on p "Booked" at bounding box center [992, 477] width 86 height 16
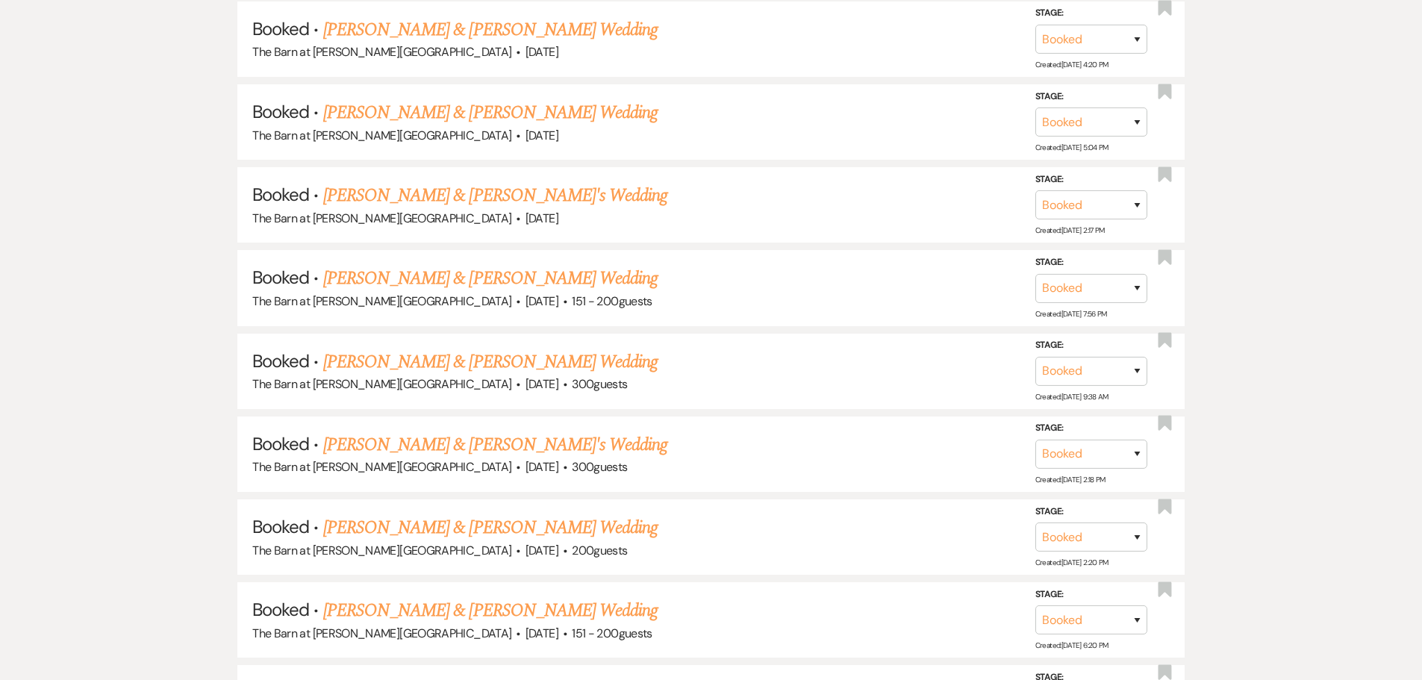
scroll to position [597, 0]
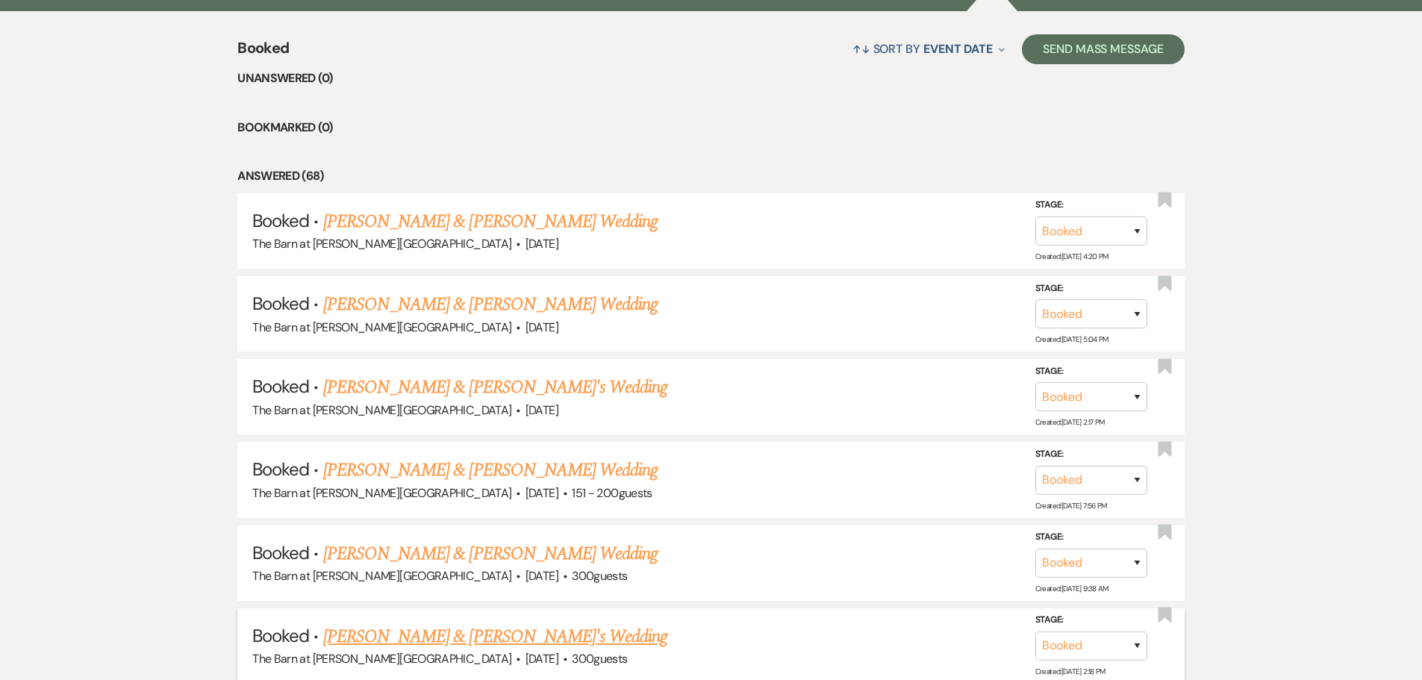
click at [406, 641] on link "[PERSON_NAME] & [PERSON_NAME]'s Wedding" at bounding box center [495, 636] width 345 height 27
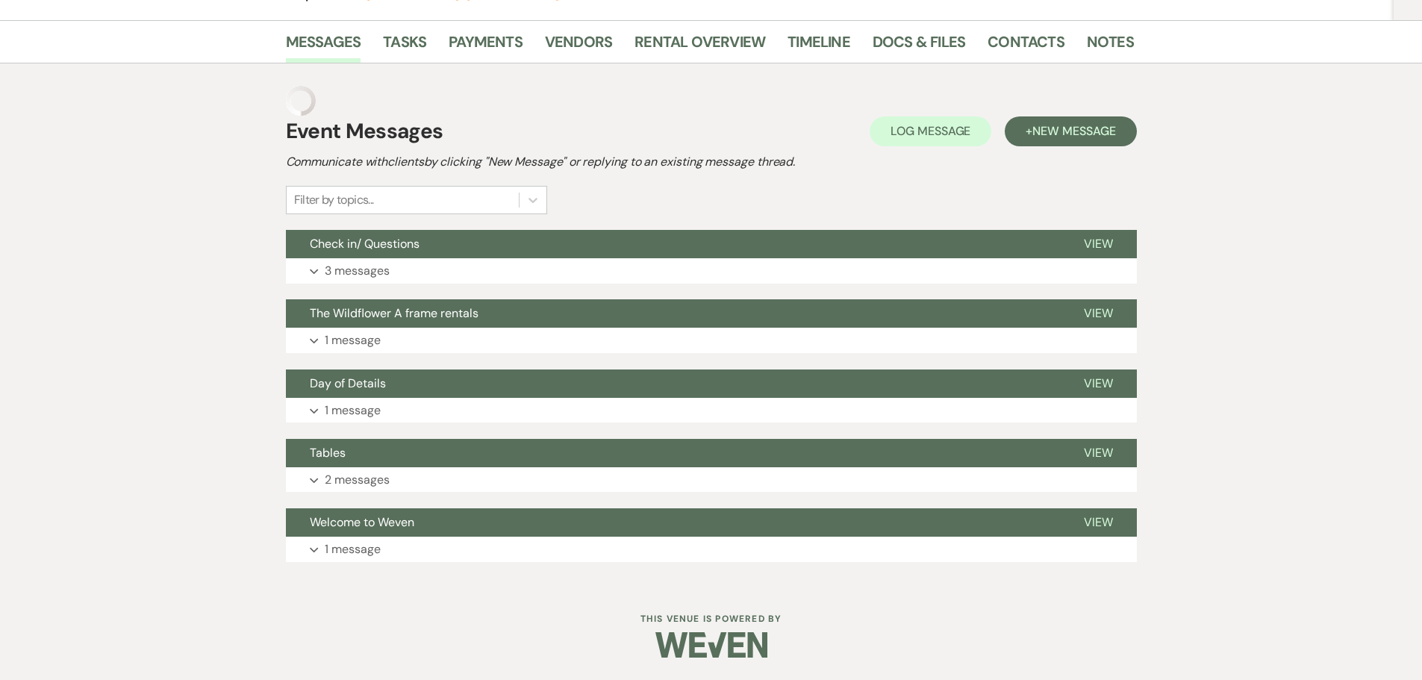
scroll to position [220, 0]
